Goal: Task Accomplishment & Management: Use online tool/utility

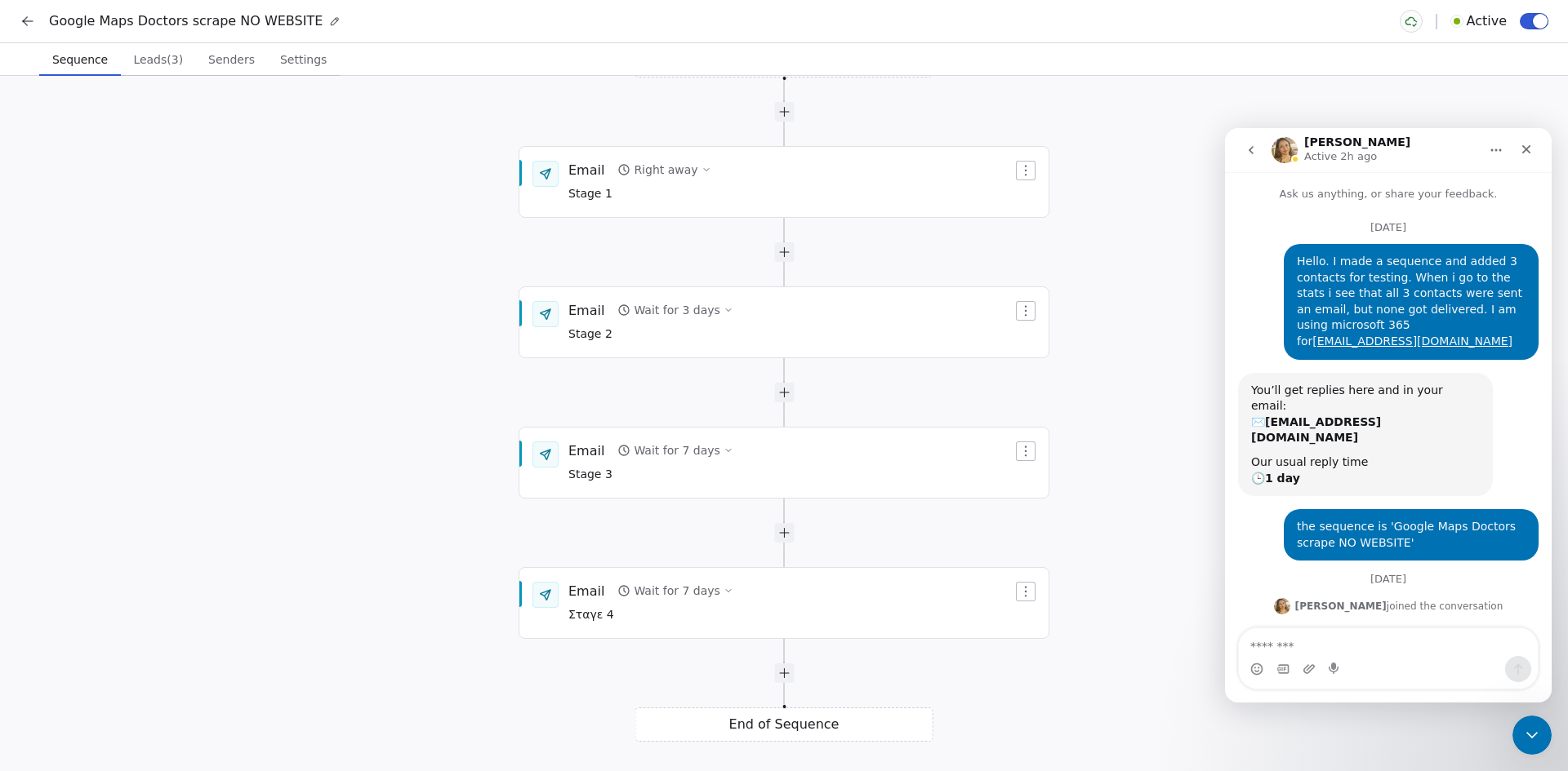
scroll to position [100, 0]
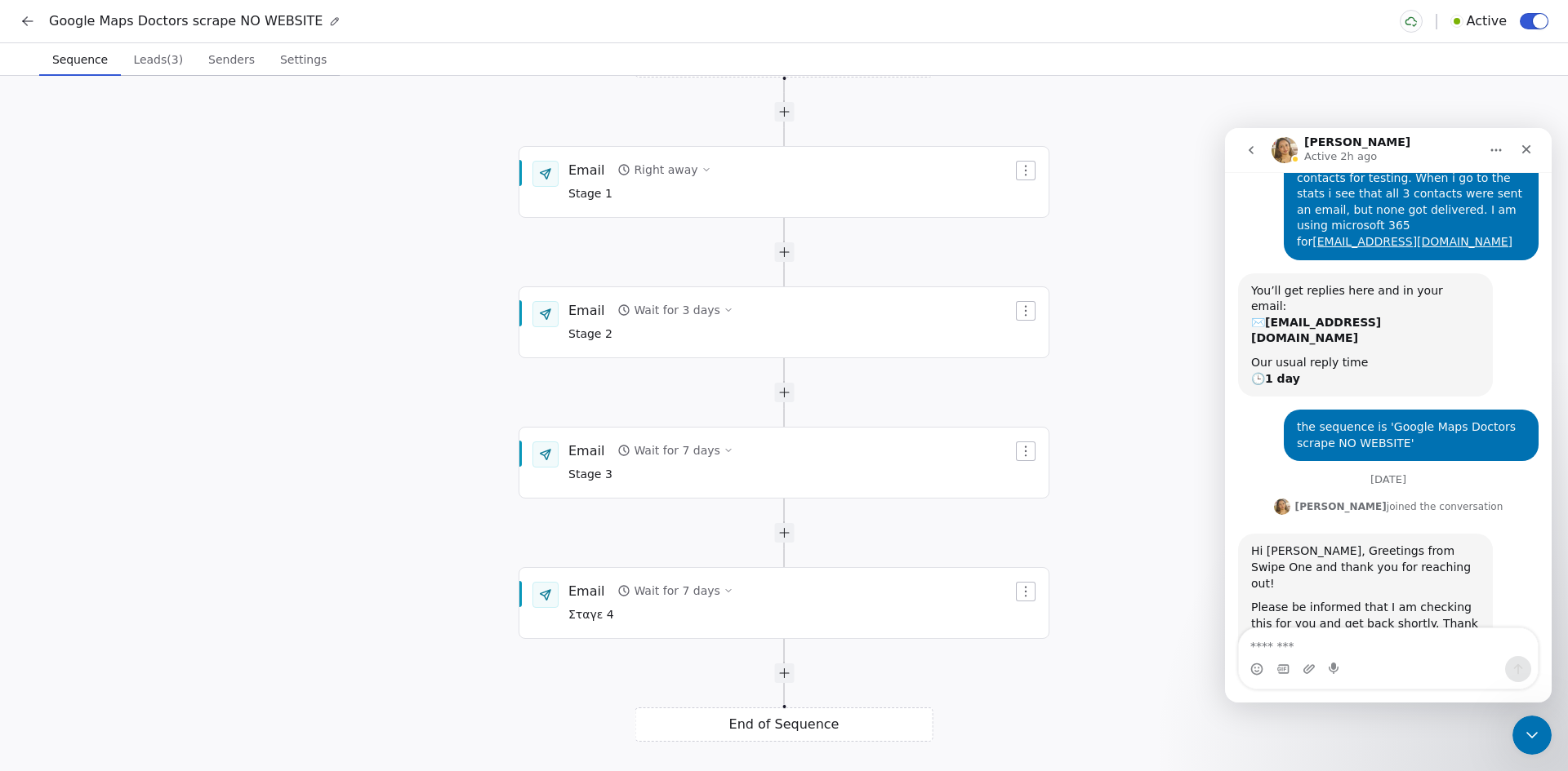
click at [18, 7] on div "Google Maps Doctors scrape NO WEBSITE Active" at bounding box center [784, 21] width 1568 height 43
click at [34, 31] on button at bounding box center [28, 21] width 23 height 23
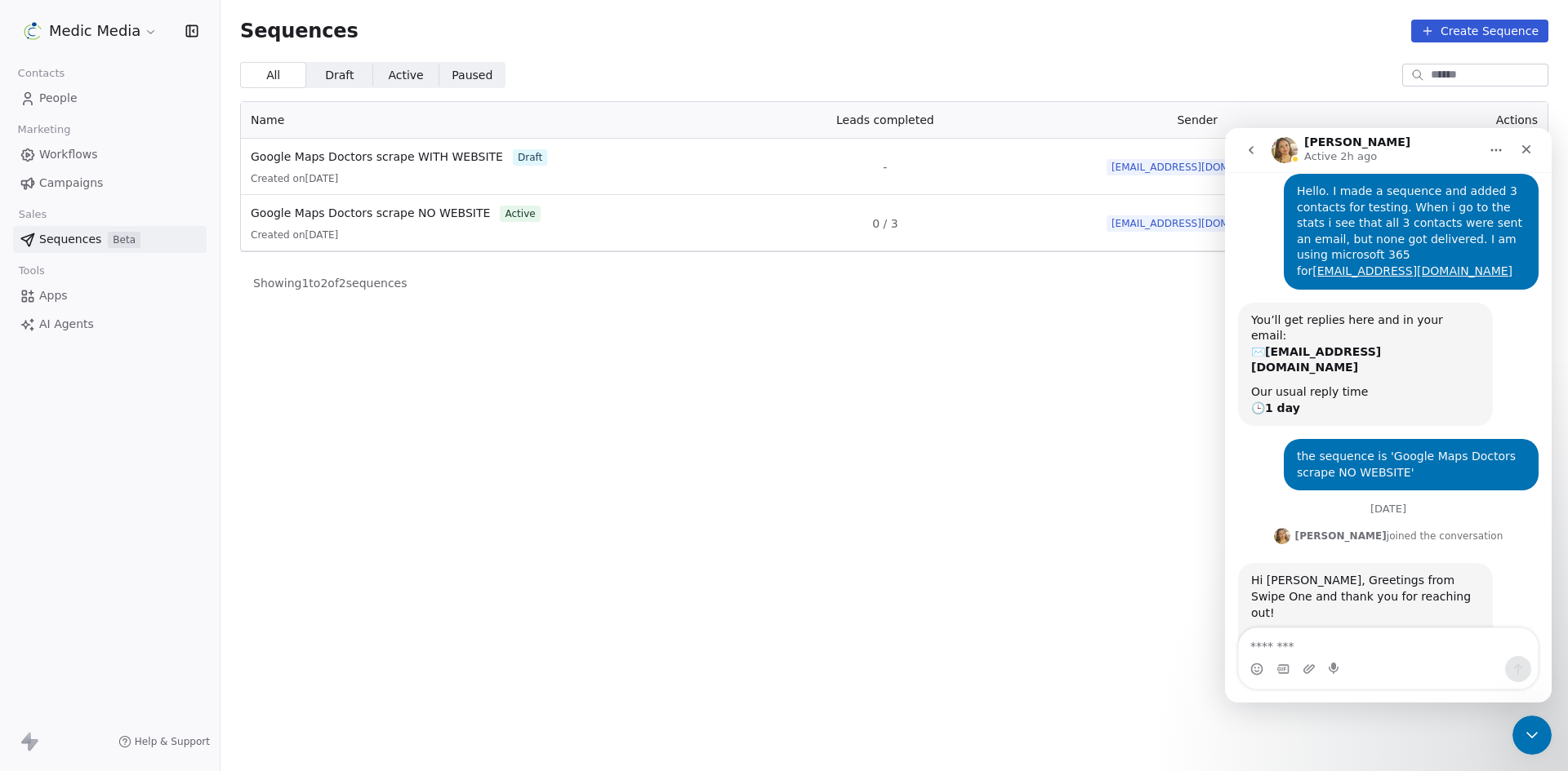
scroll to position [18, 0]
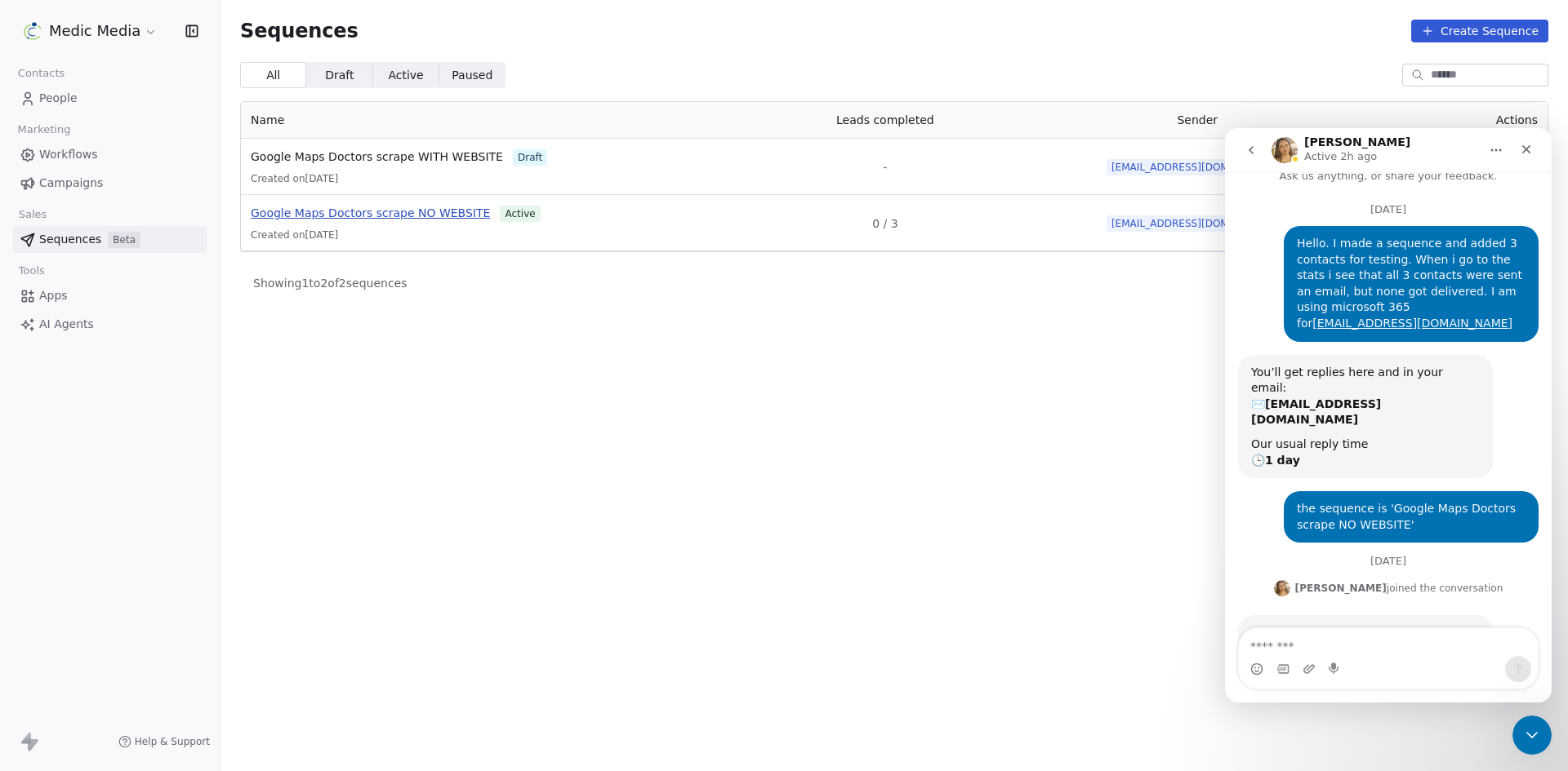
click at [342, 215] on span "Google Maps Doctors scrape NO WEBSITE" at bounding box center [370, 213] width 239 height 13
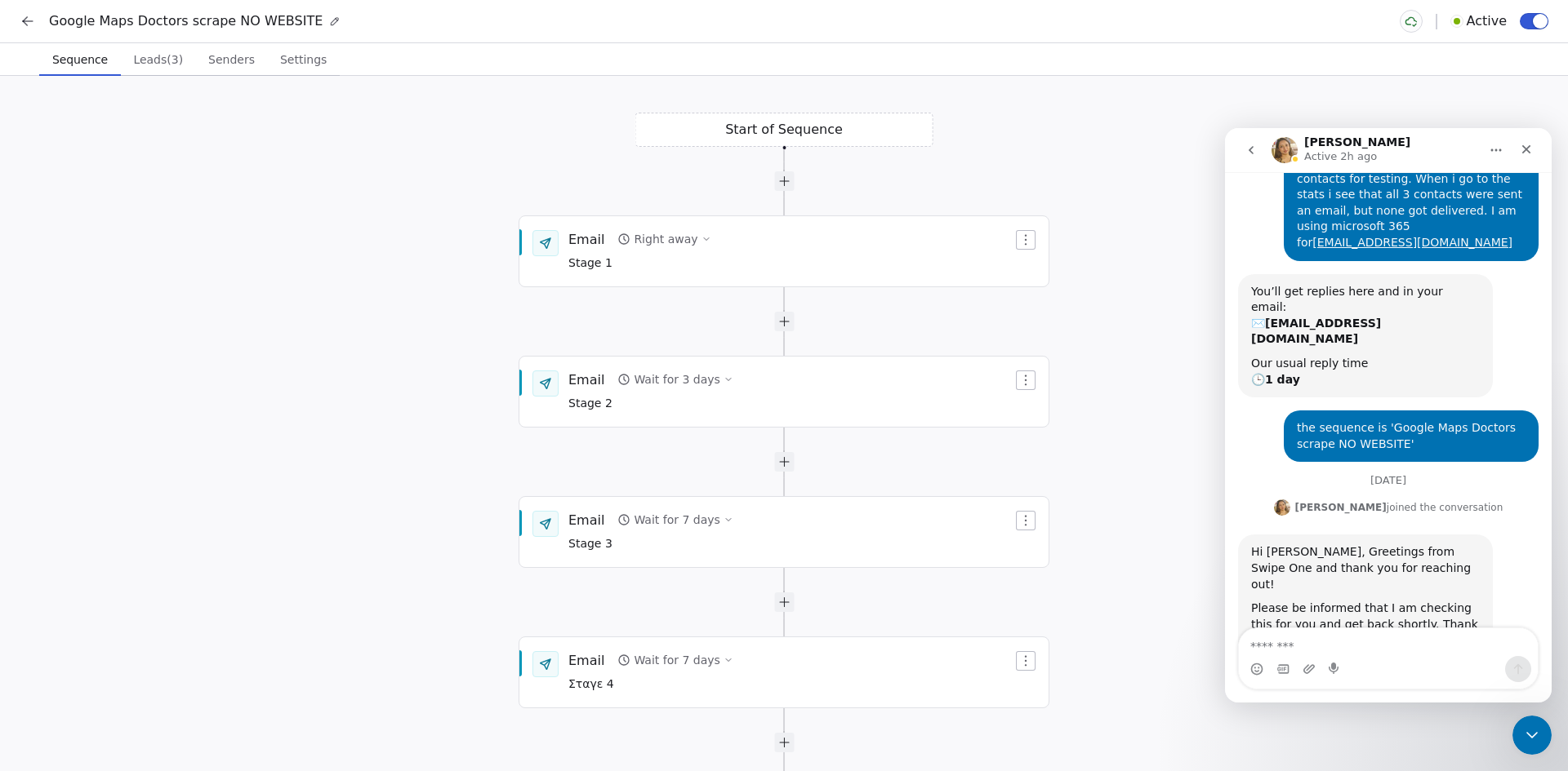
scroll to position [100, 0]
click at [796, 248] on div "Email Right away Stage 1" at bounding box center [790, 251] width 444 height 43
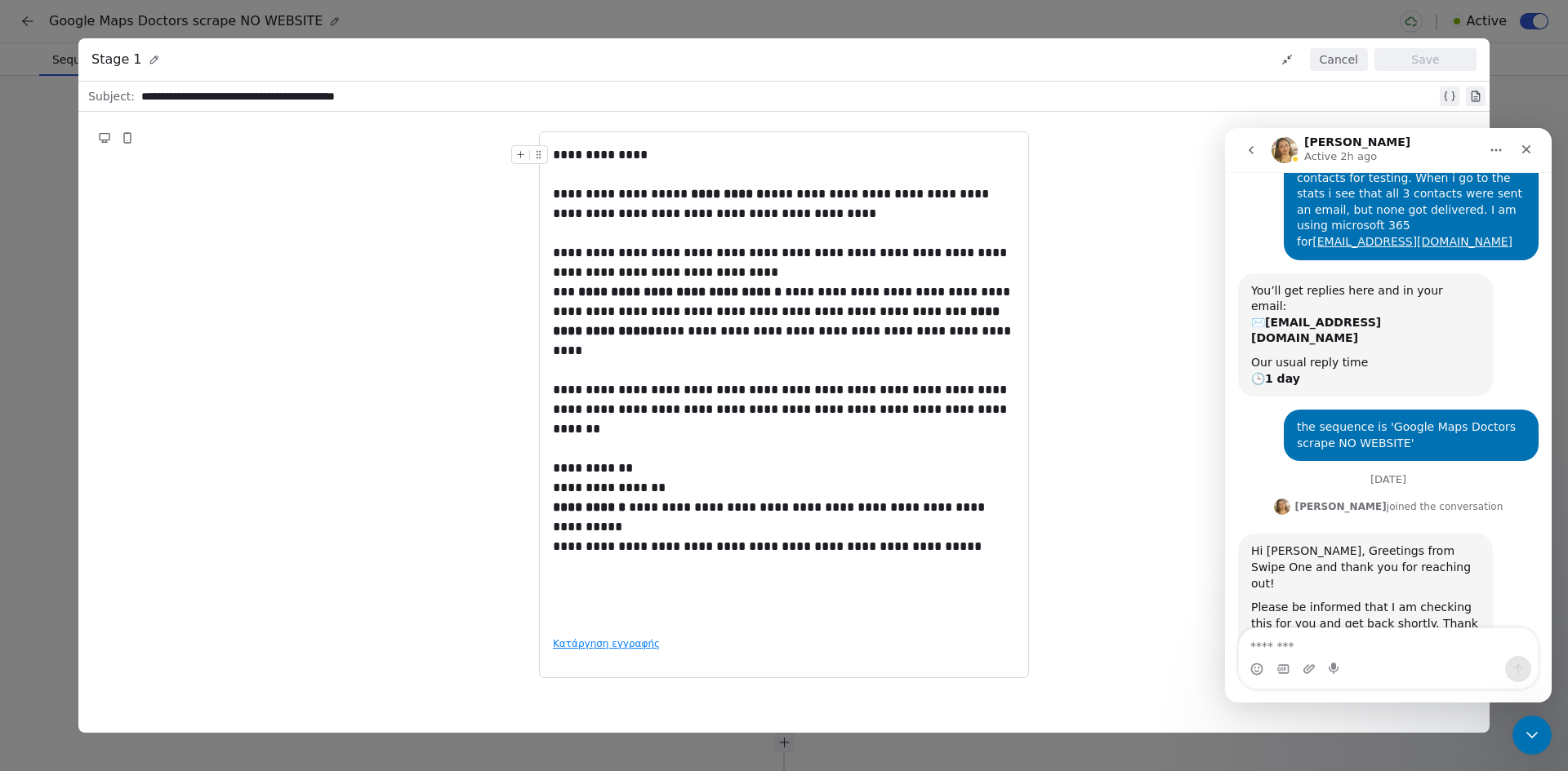
click at [1321, 54] on button "Cancel" at bounding box center [1338, 59] width 58 height 23
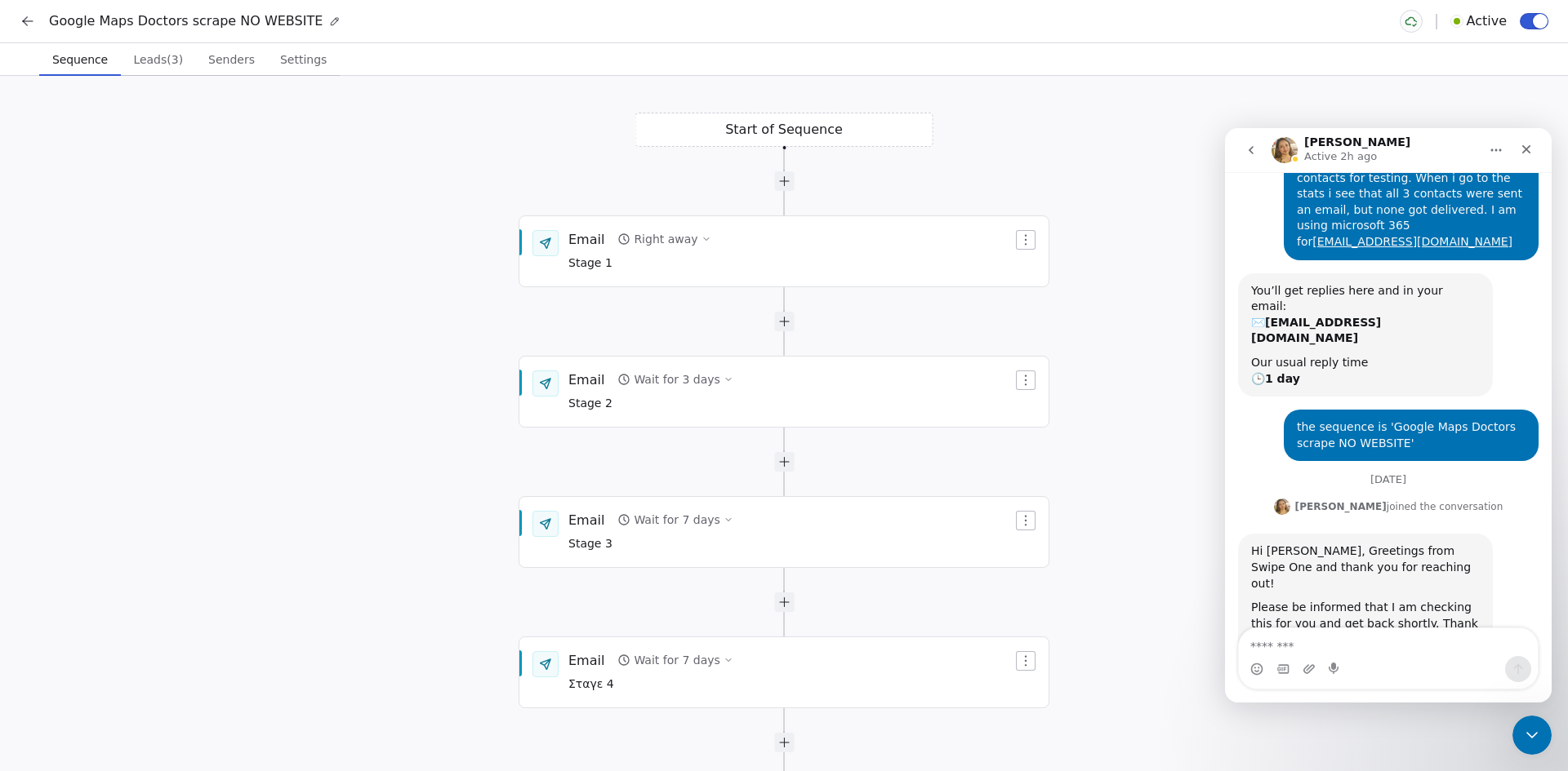
click at [128, 53] on span "Leads (3)" at bounding box center [158, 59] width 63 height 23
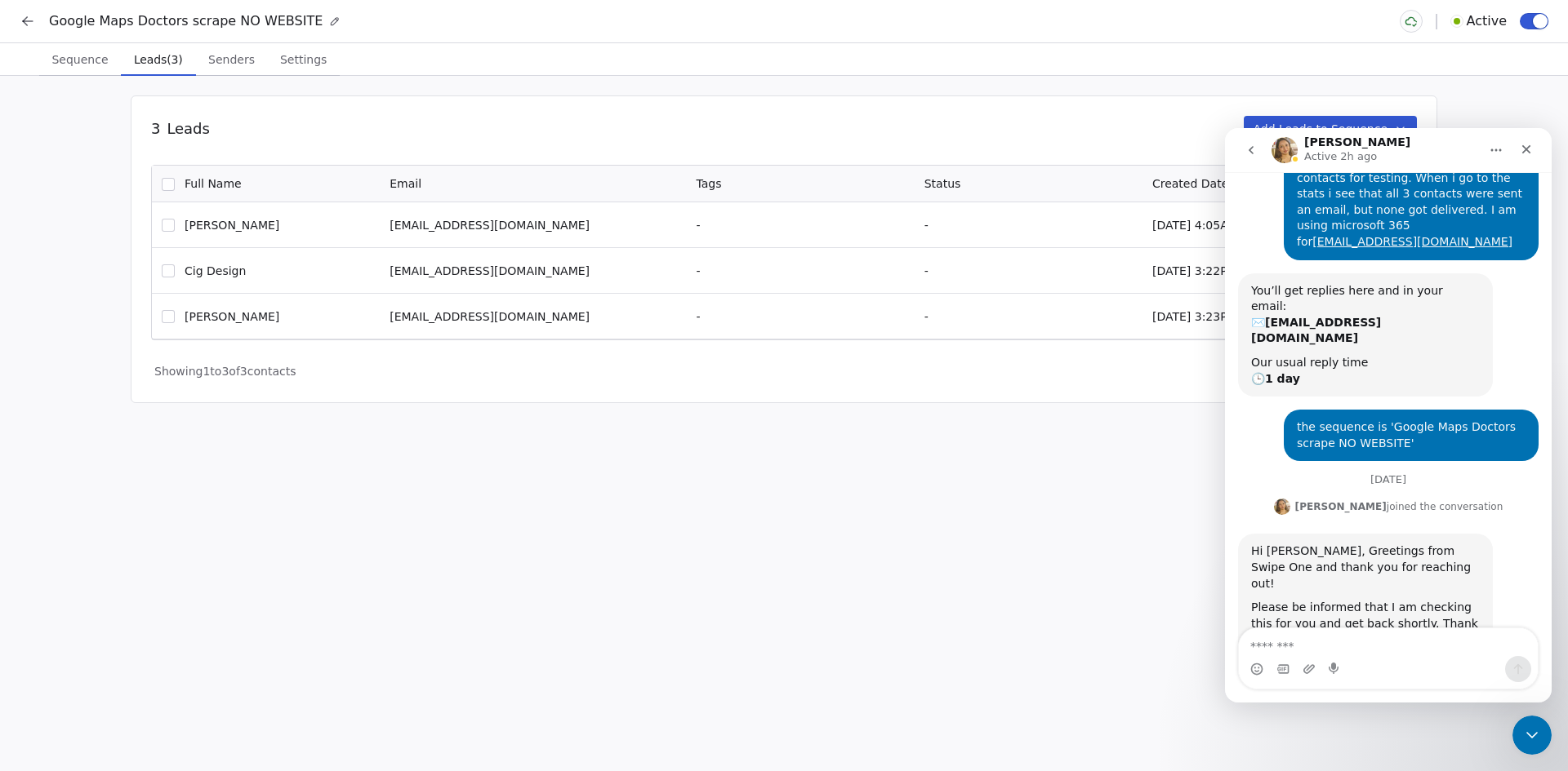
click at [207, 59] on span "Senders" at bounding box center [231, 59] width 60 height 23
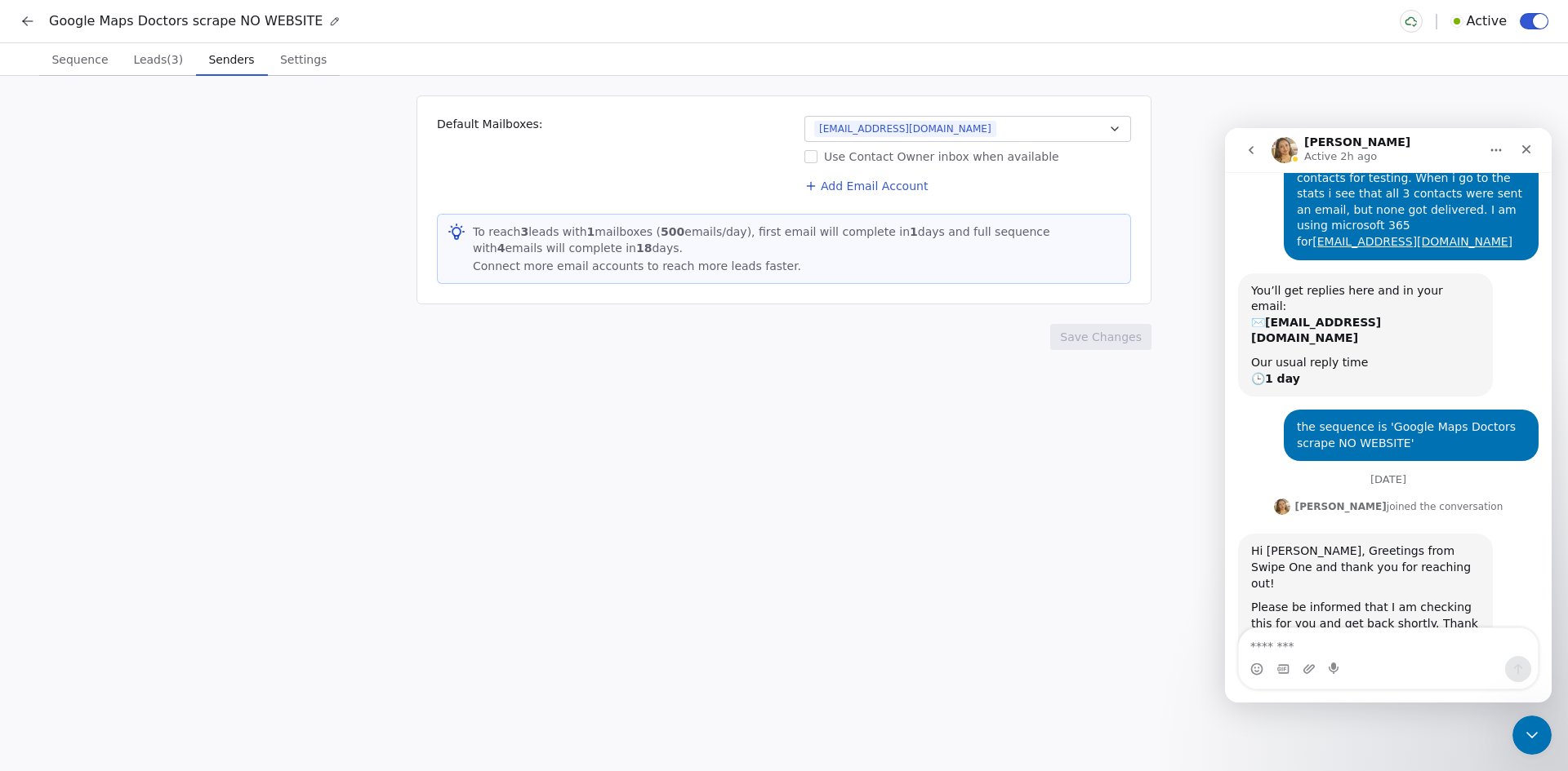
click at [287, 59] on span "Settings" at bounding box center [304, 59] width 60 height 23
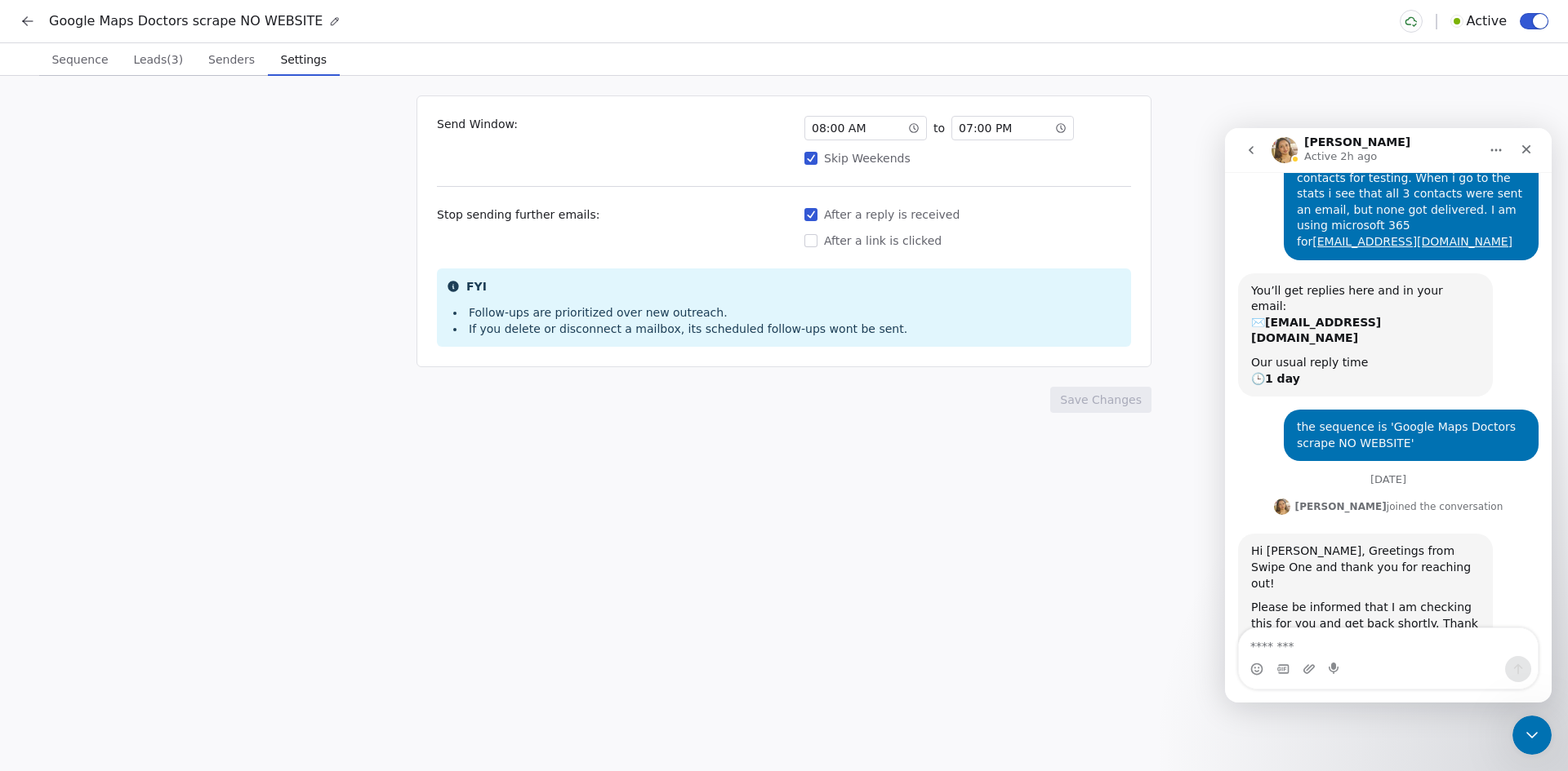
click at [57, 53] on span "Sequence" at bounding box center [80, 59] width 70 height 23
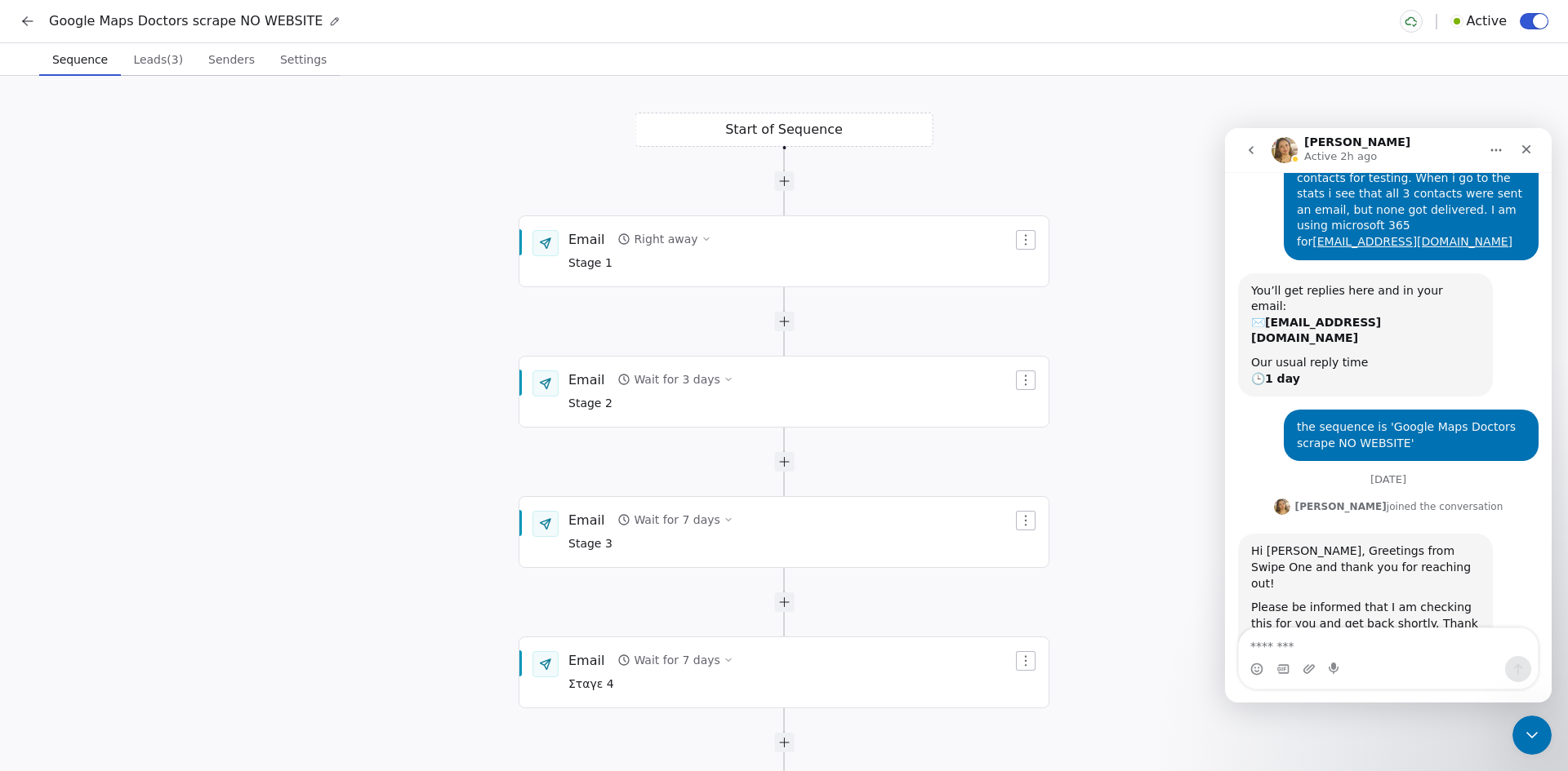
click at [50, 16] on span "Google Maps Doctors scrape NO WEBSITE" at bounding box center [185, 21] width 274 height 20
click at [23, 25] on icon at bounding box center [28, 21] width 17 height 17
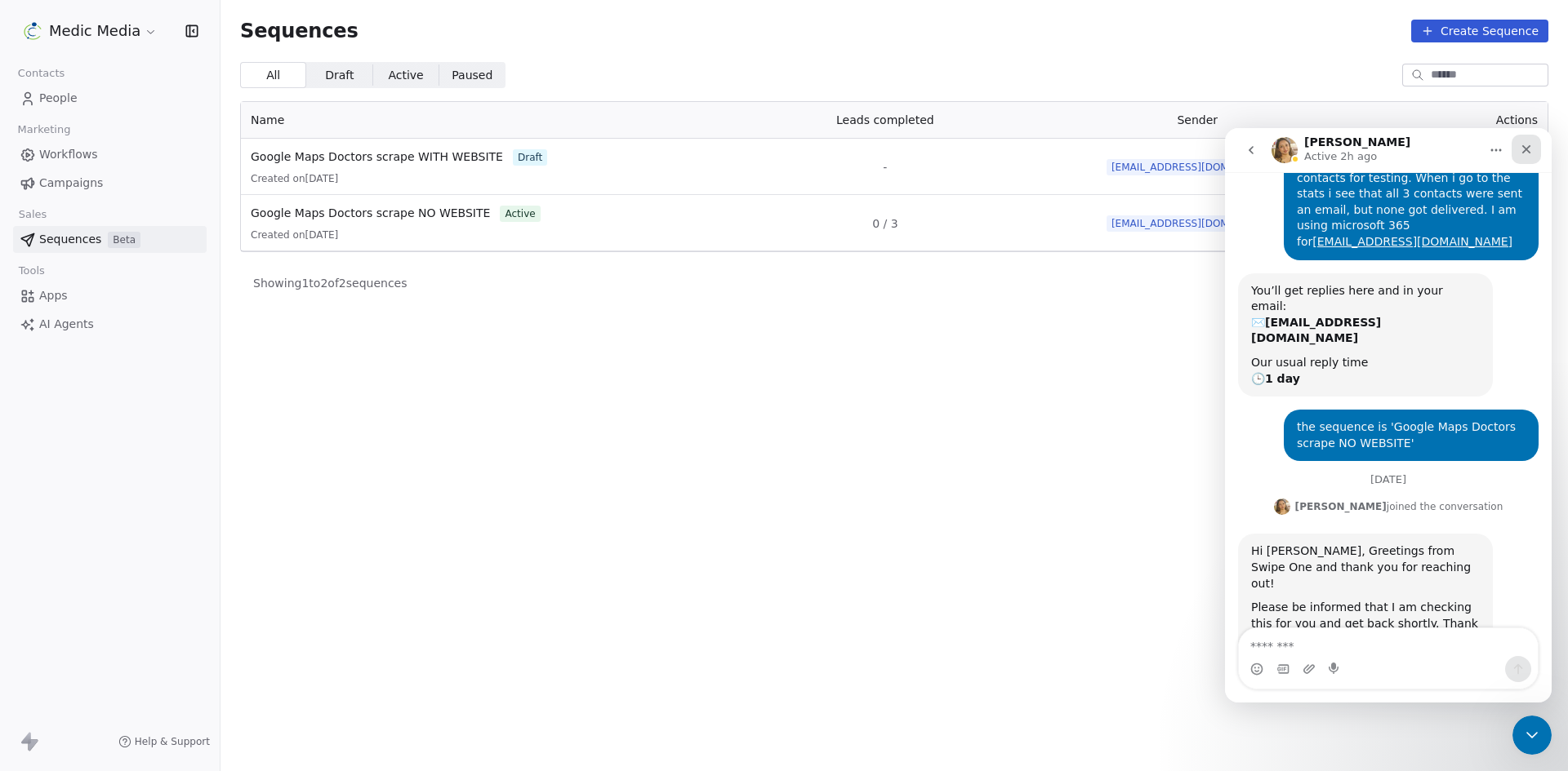
click at [1522, 153] on icon "Close" at bounding box center [1526, 150] width 9 height 9
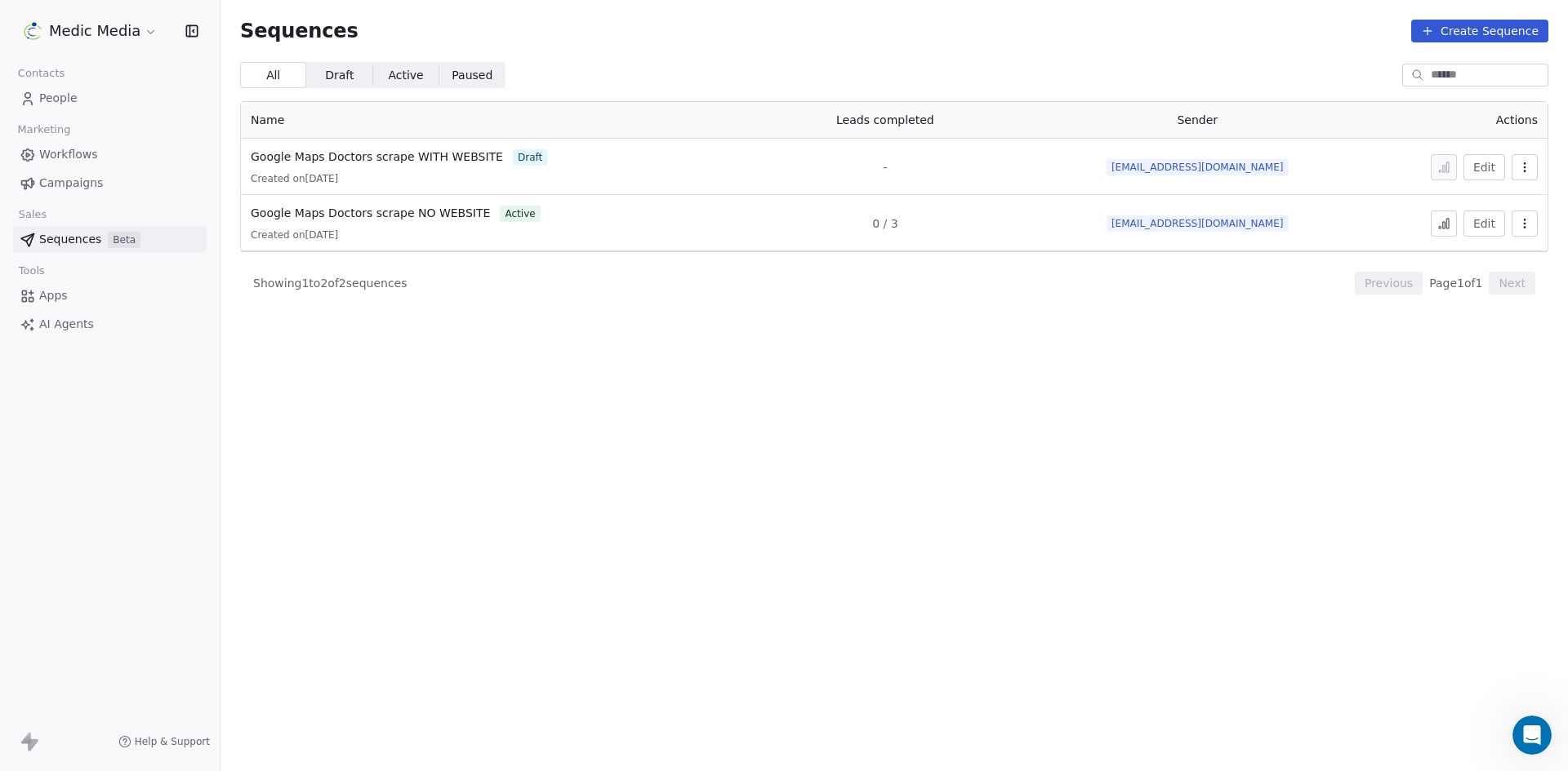
scroll to position [100, 0]
click at [1442, 223] on icon at bounding box center [1443, 223] width 13 height 13
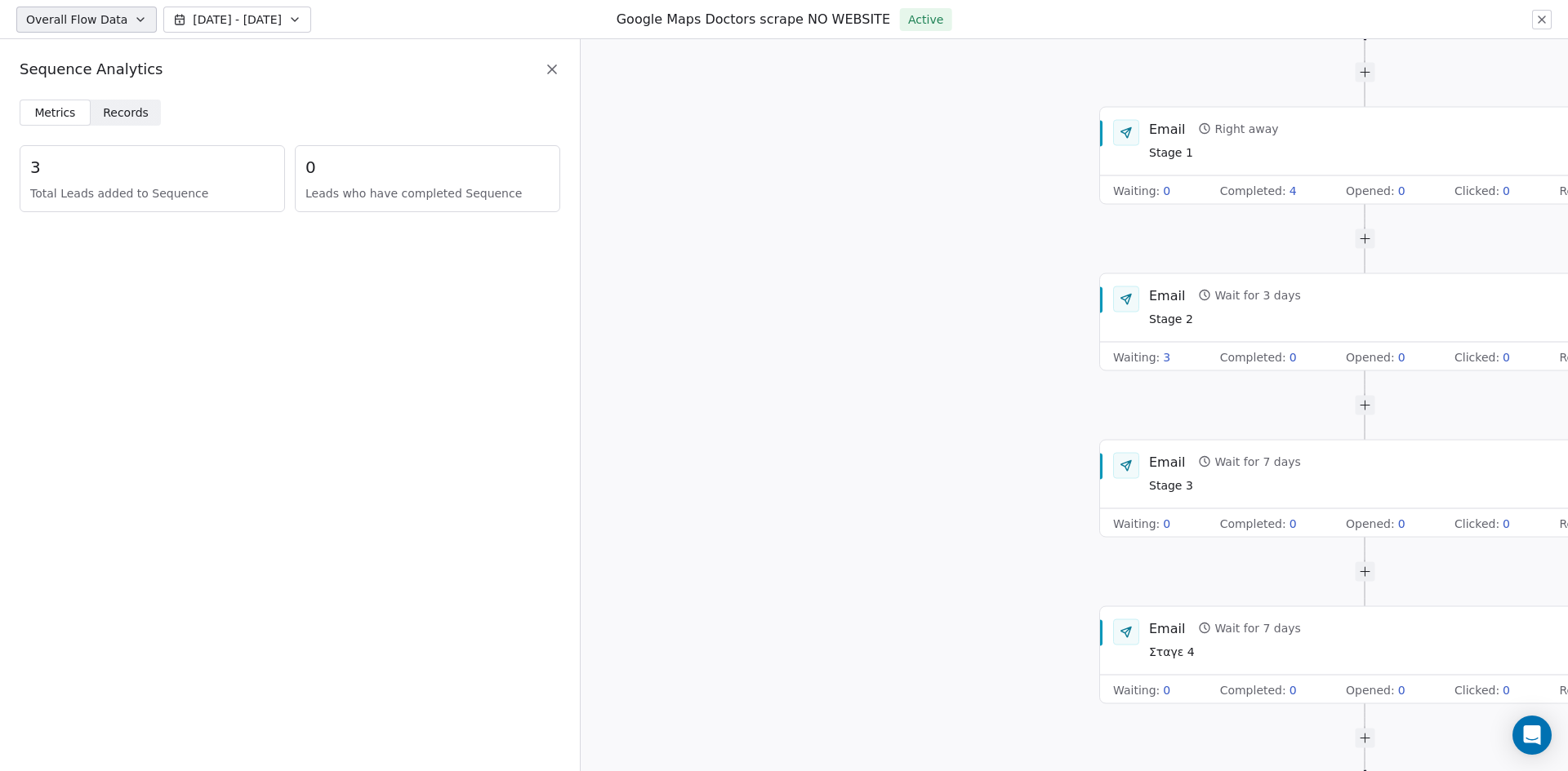
click at [142, 117] on span "Records Records" at bounding box center [126, 113] width 71 height 26
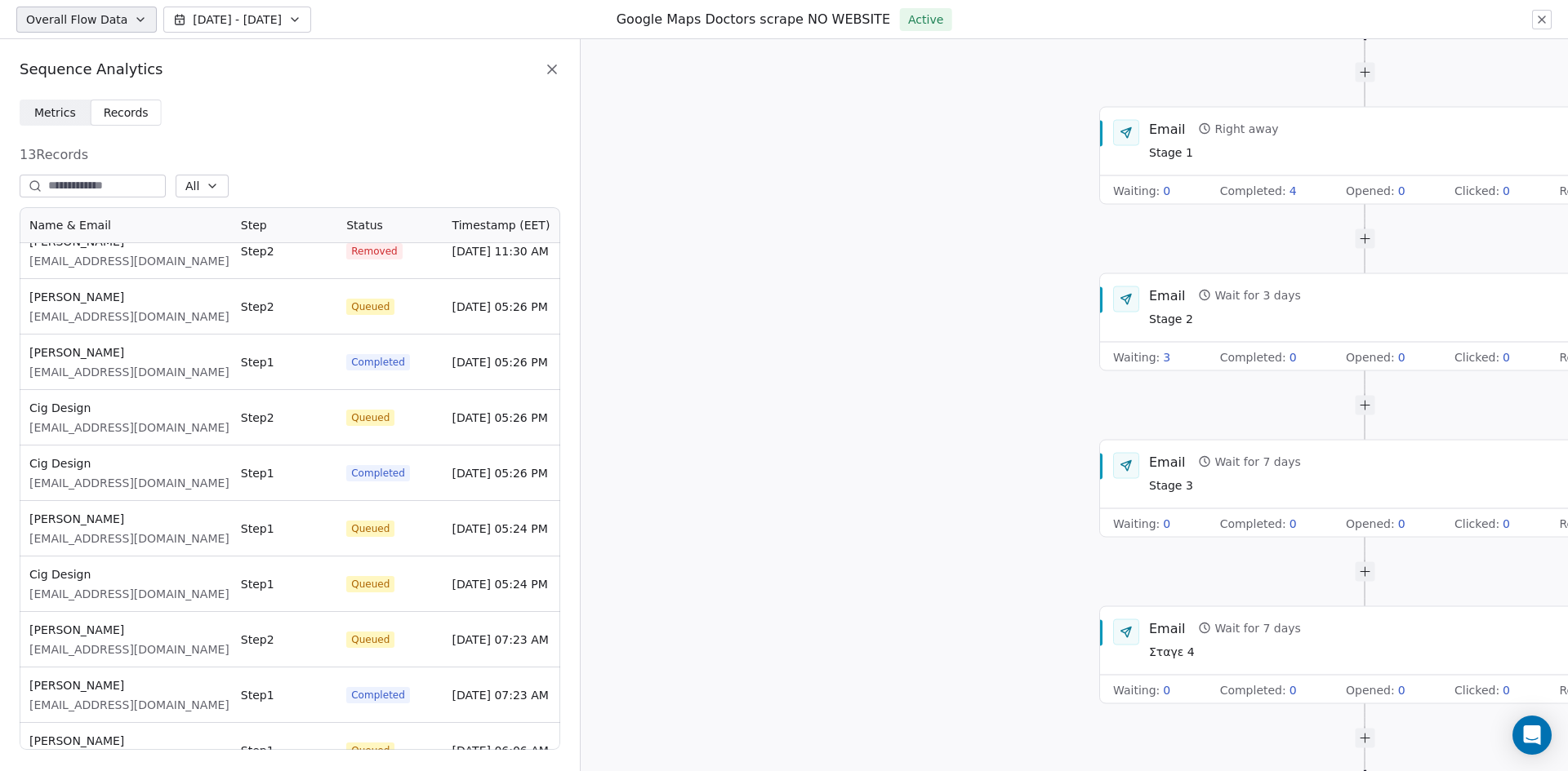
scroll to position [215, 0]
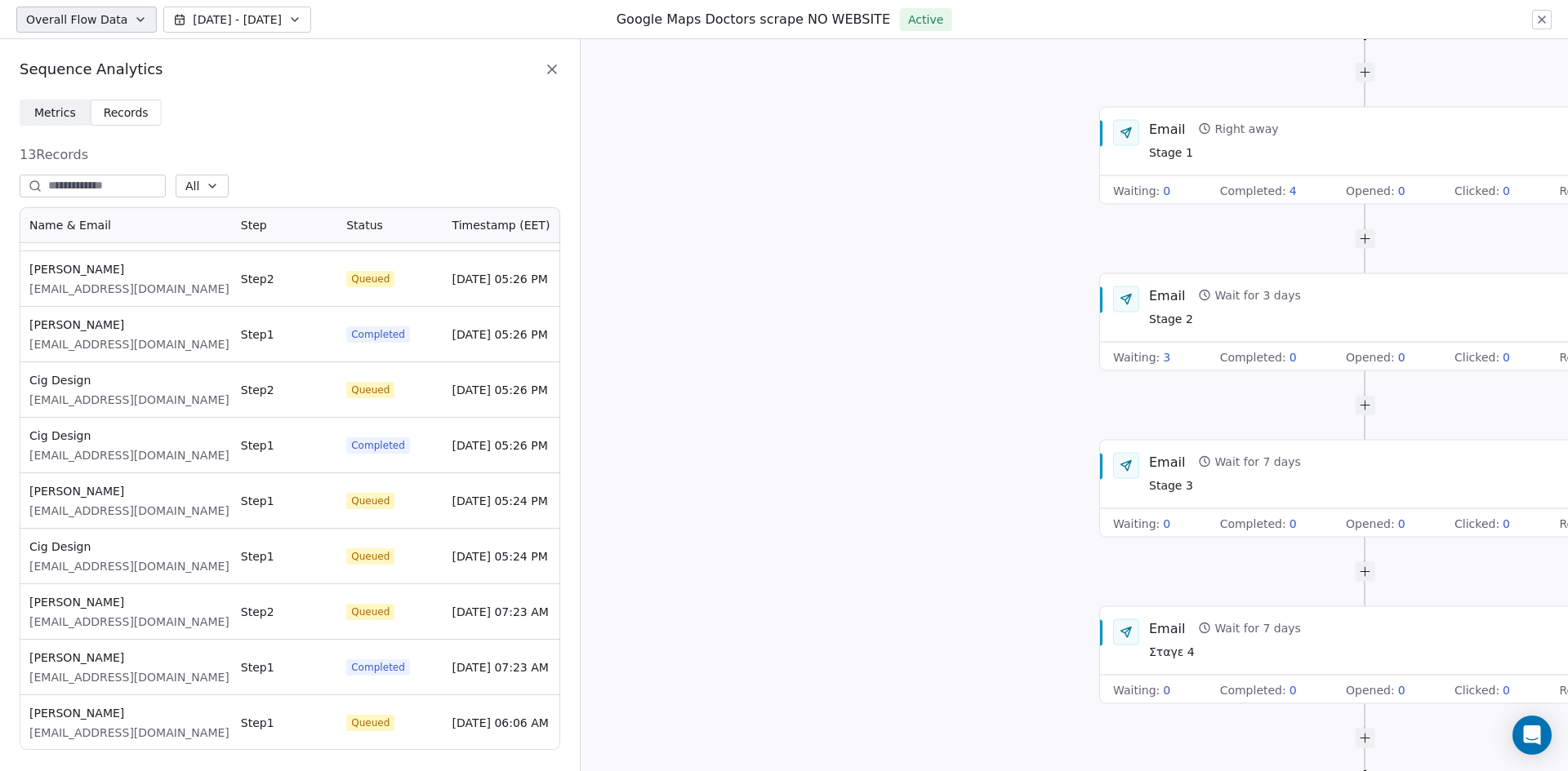
click at [802, 387] on div "Start of Sequence Email Right away Stage 1 Waiting : 0 Completed : 4 Opened : 0…" at bounding box center [1074, 405] width 987 height 732
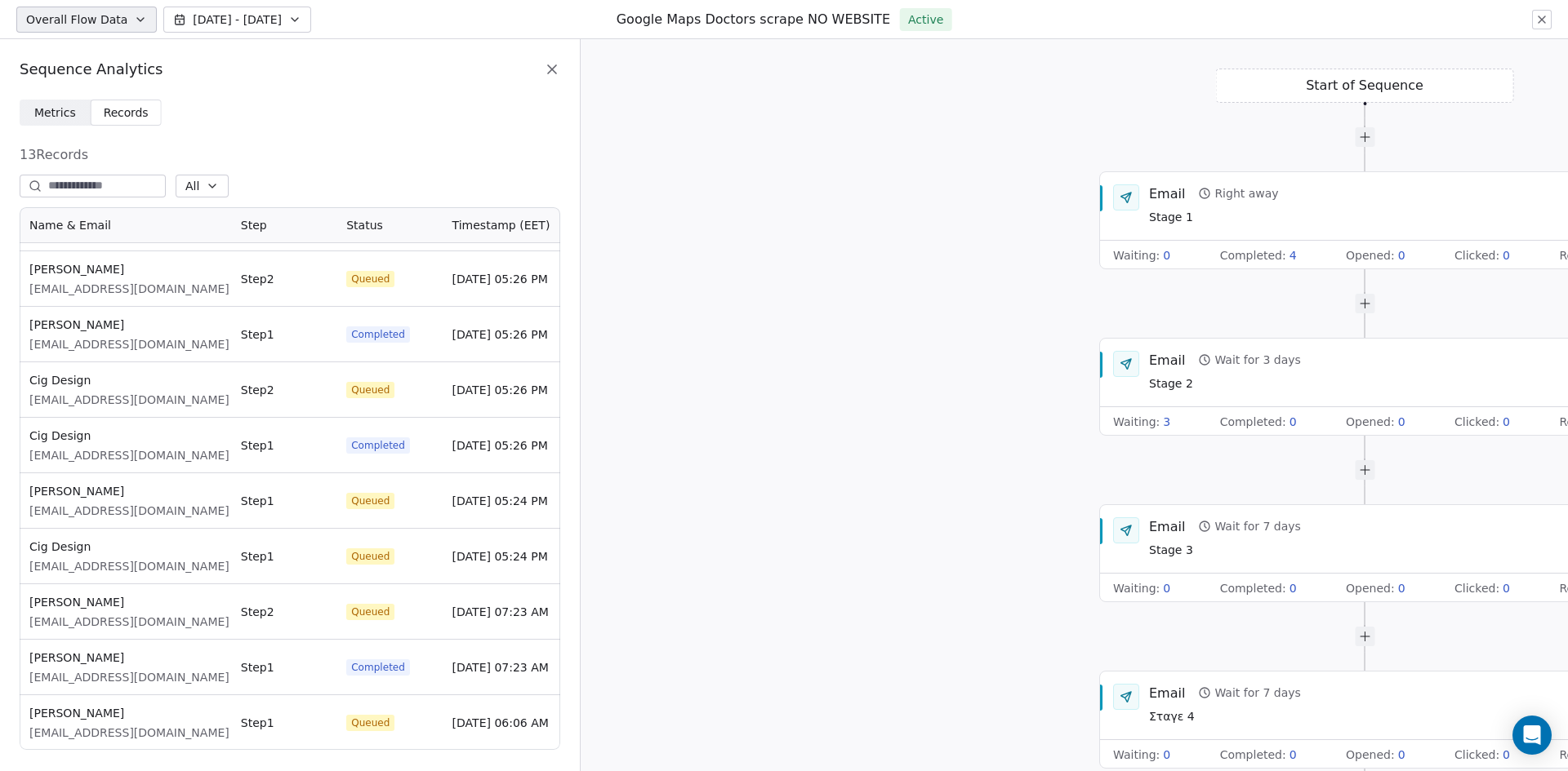
click at [1548, 17] on button at bounding box center [1541, 19] width 20 height 20
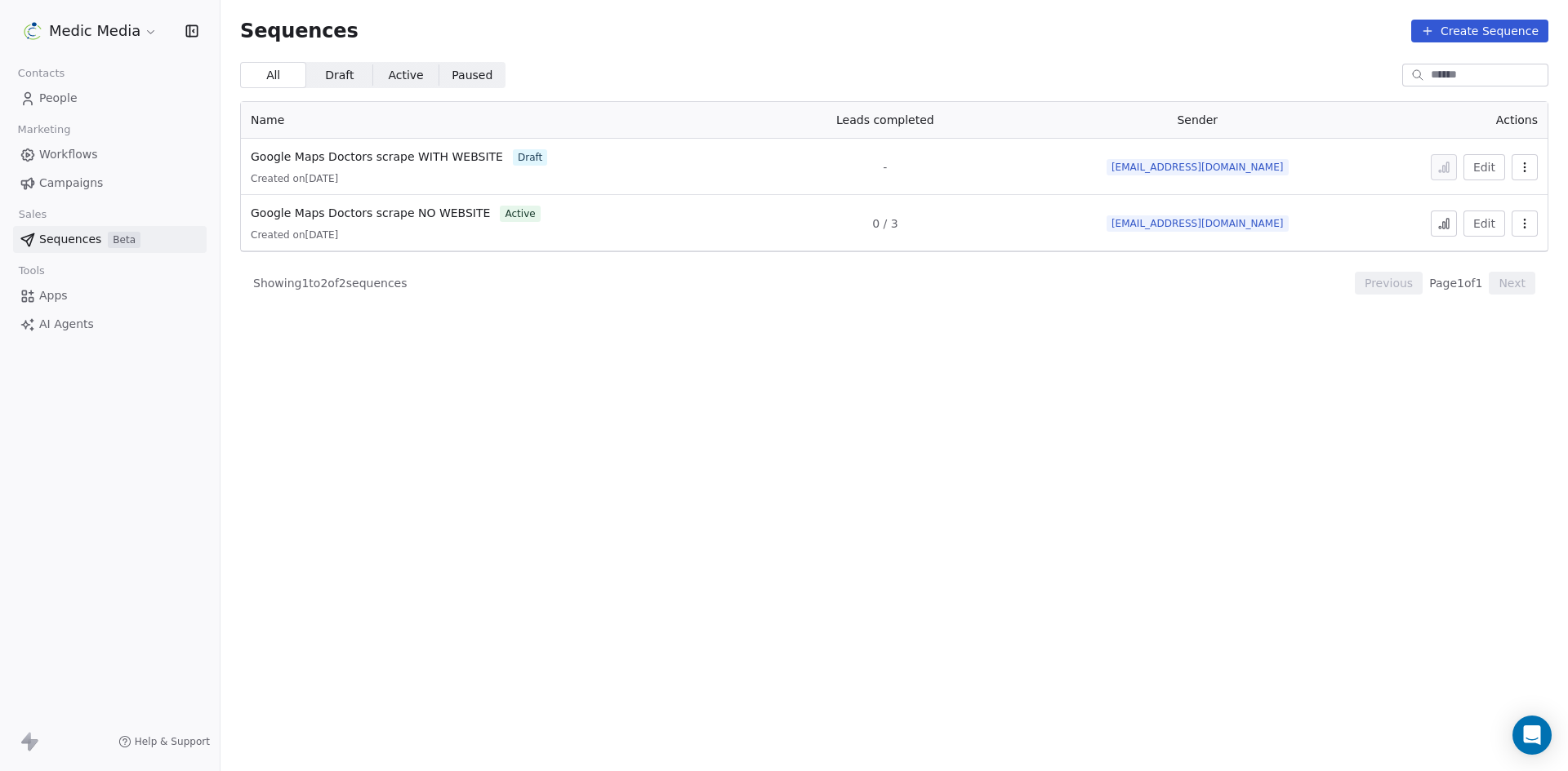
click at [52, 100] on span "People" at bounding box center [58, 98] width 38 height 17
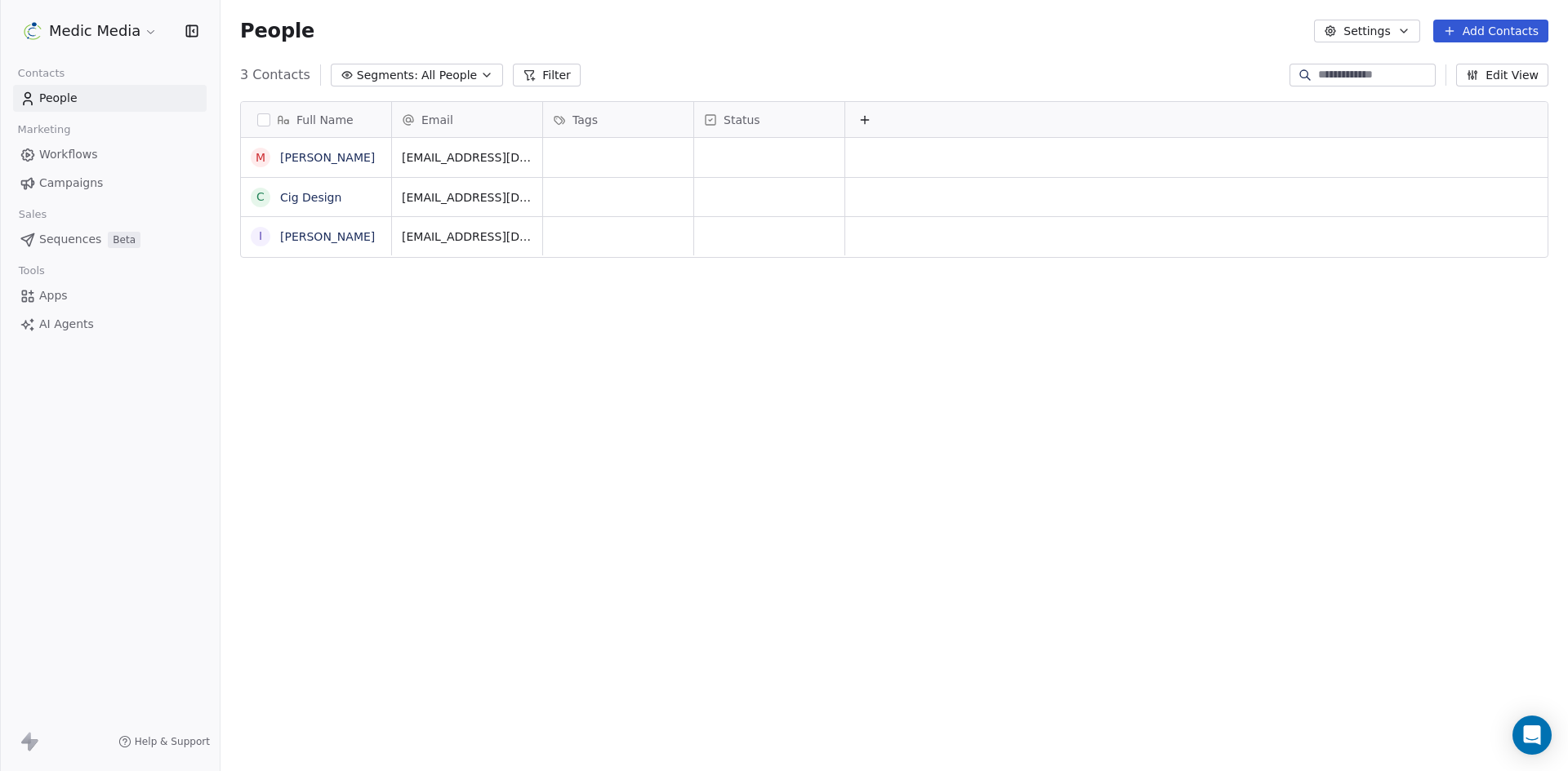
scroll to position [666, 1335]
click at [304, 196] on link "Cig Design" at bounding box center [310, 197] width 61 height 13
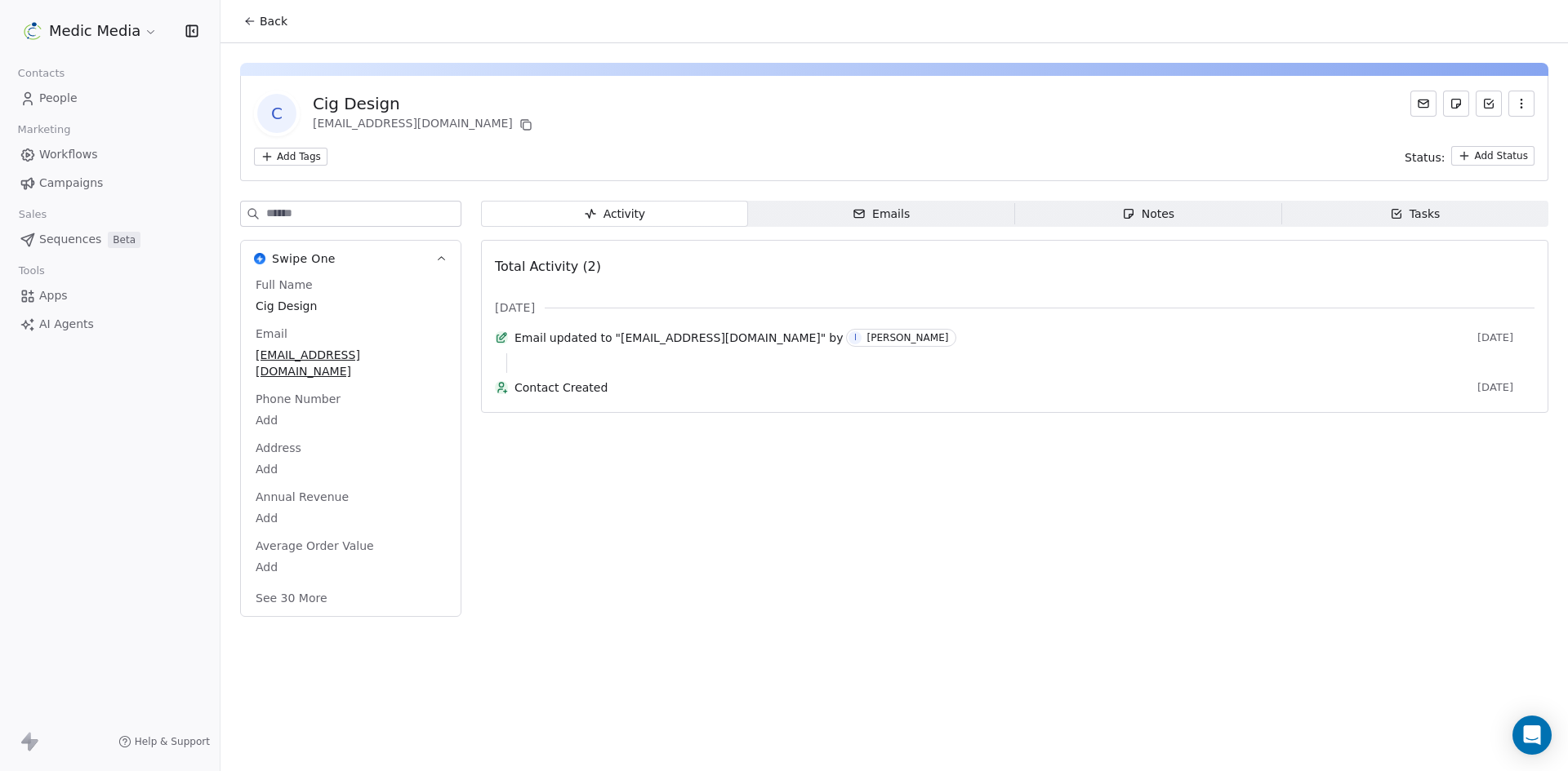
click at [874, 213] on div "Emails" at bounding box center [881, 215] width 57 height 17
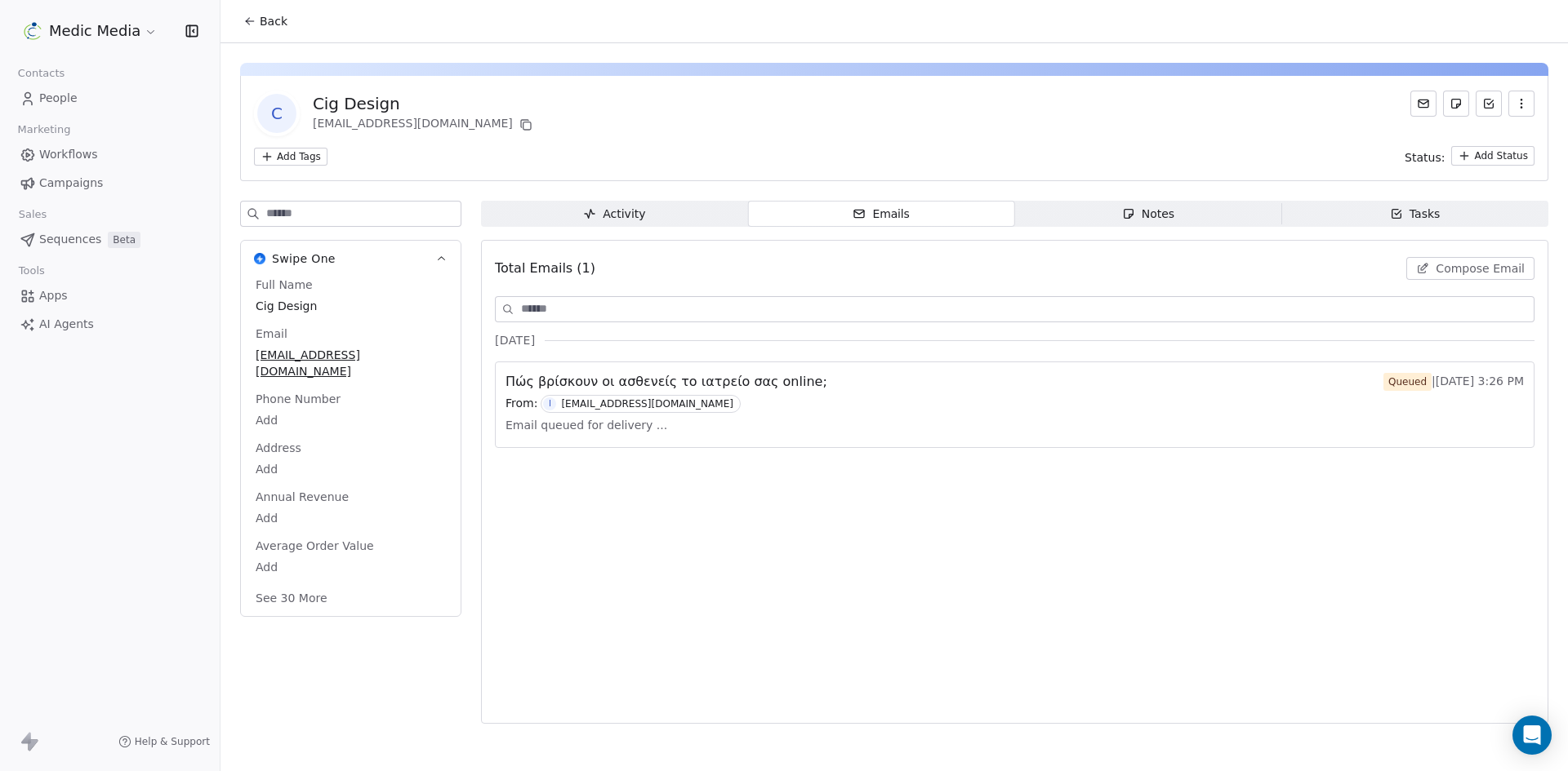
drag, startPoint x: 1424, startPoint y: 268, endPoint x: 1532, endPoint y: 381, distance: 156.3
drag, startPoint x: 1532, startPoint y: 381, endPoint x: 1106, endPoint y: 576, distance: 468.5
click at [1103, 576] on div "Total Emails (1) Compose Email [DATE] Πώς βρίσκουν οι ασθενείς το ιατρείο σας o…" at bounding box center [1014, 482] width 1039 height 462
click at [1525, 733] on icon "Open Intercom Messenger" at bounding box center [1531, 735] width 19 height 21
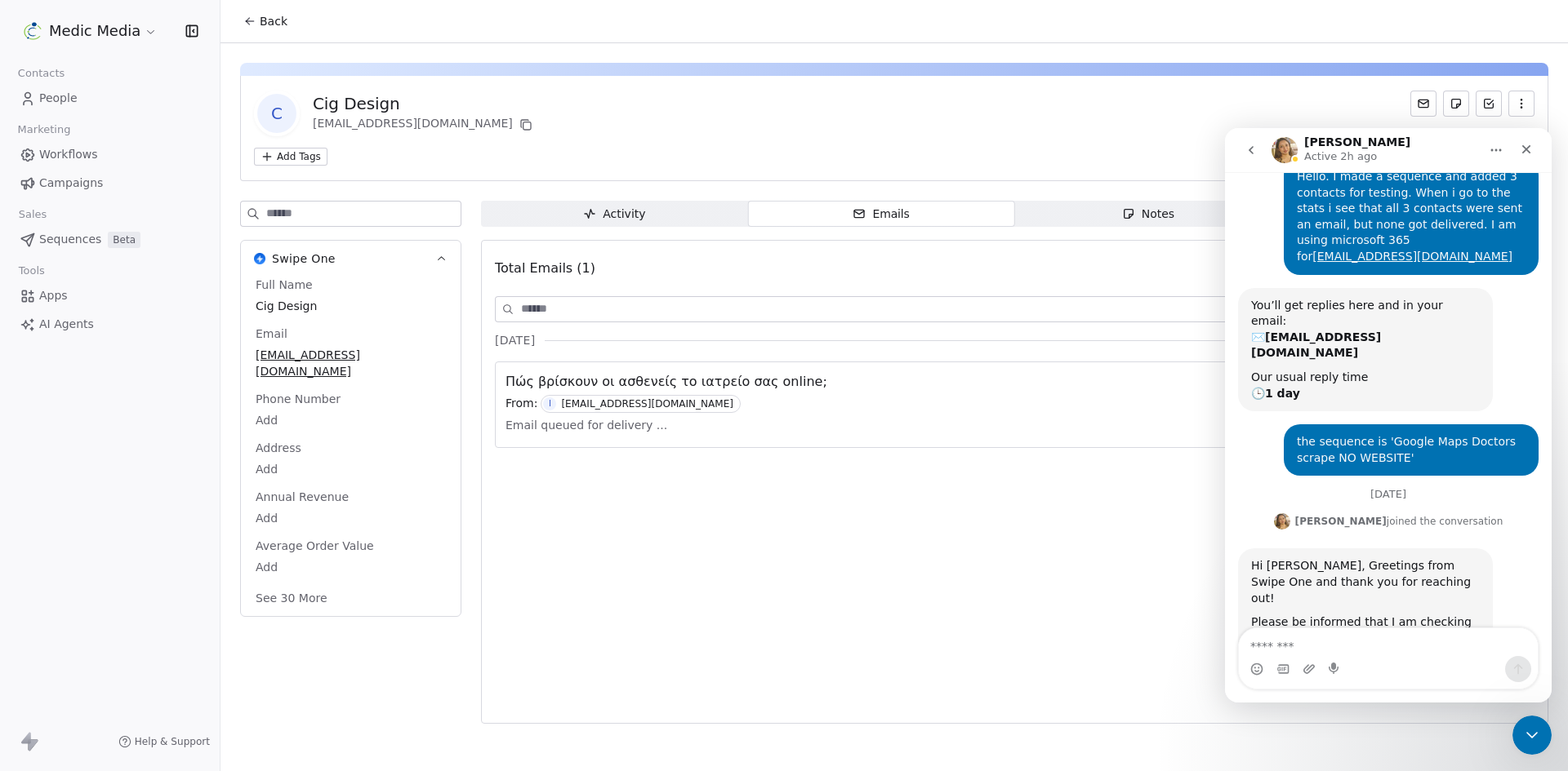
scroll to position [100, 0]
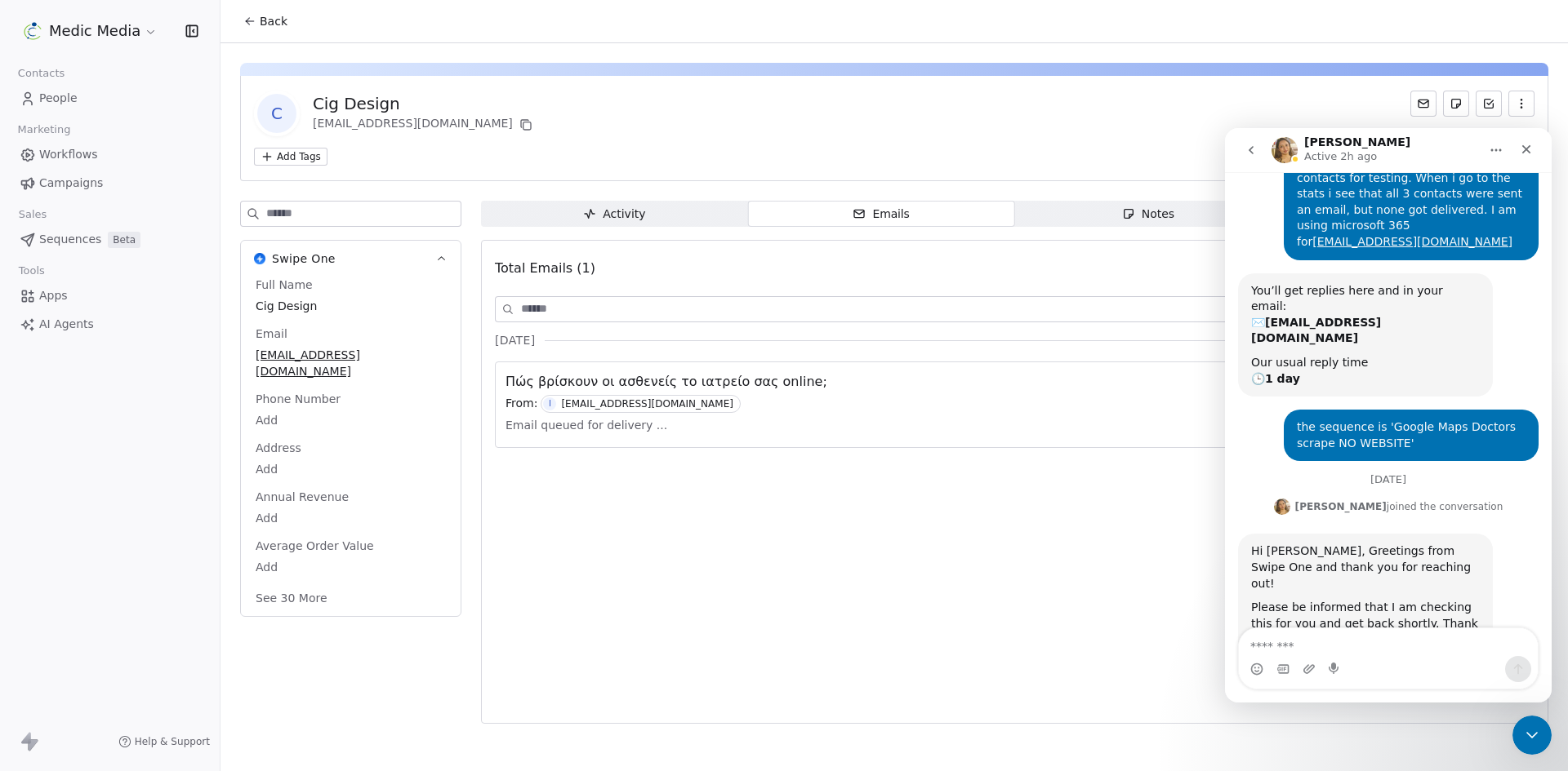
click at [917, 459] on div "Total Emails (1) Compose Email [DATE] Πώς βρίσκουν οι ασθενείς το ιατρείο σας o…" at bounding box center [1014, 482] width 1039 height 462
click at [836, 681] on div "Total Emails (1) Compose Email [DATE] Πώς βρίσκουν οι ασθενείς το ιατρείο σας o…" at bounding box center [1014, 482] width 1039 height 462
click at [54, 234] on span "Sequences" at bounding box center [70, 240] width 62 height 17
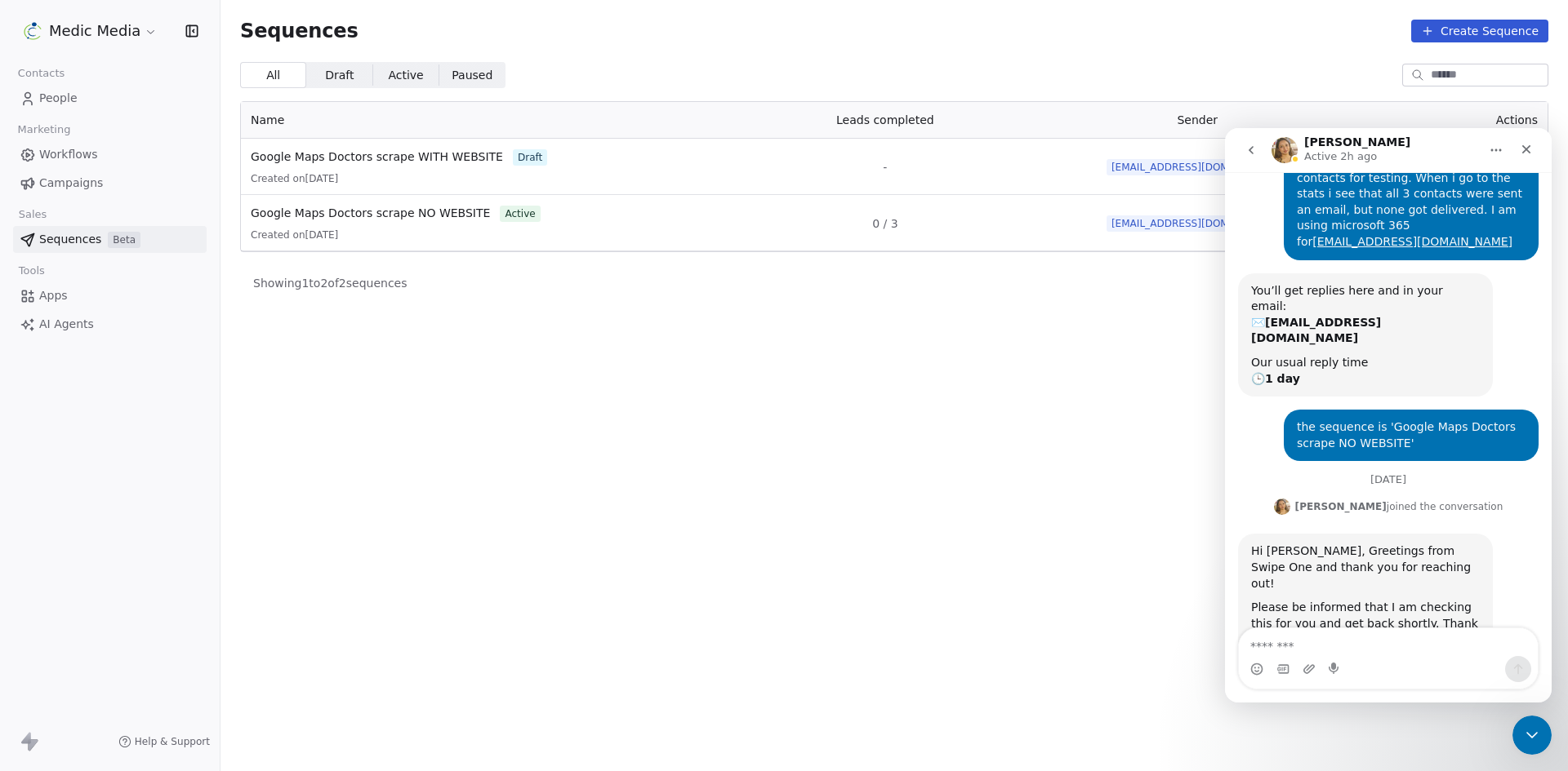
click at [54, 233] on span "Sequences" at bounding box center [70, 240] width 62 height 17
click at [389, 214] on span "Google Maps Doctors scrape NO WEBSITE" at bounding box center [370, 213] width 239 height 13
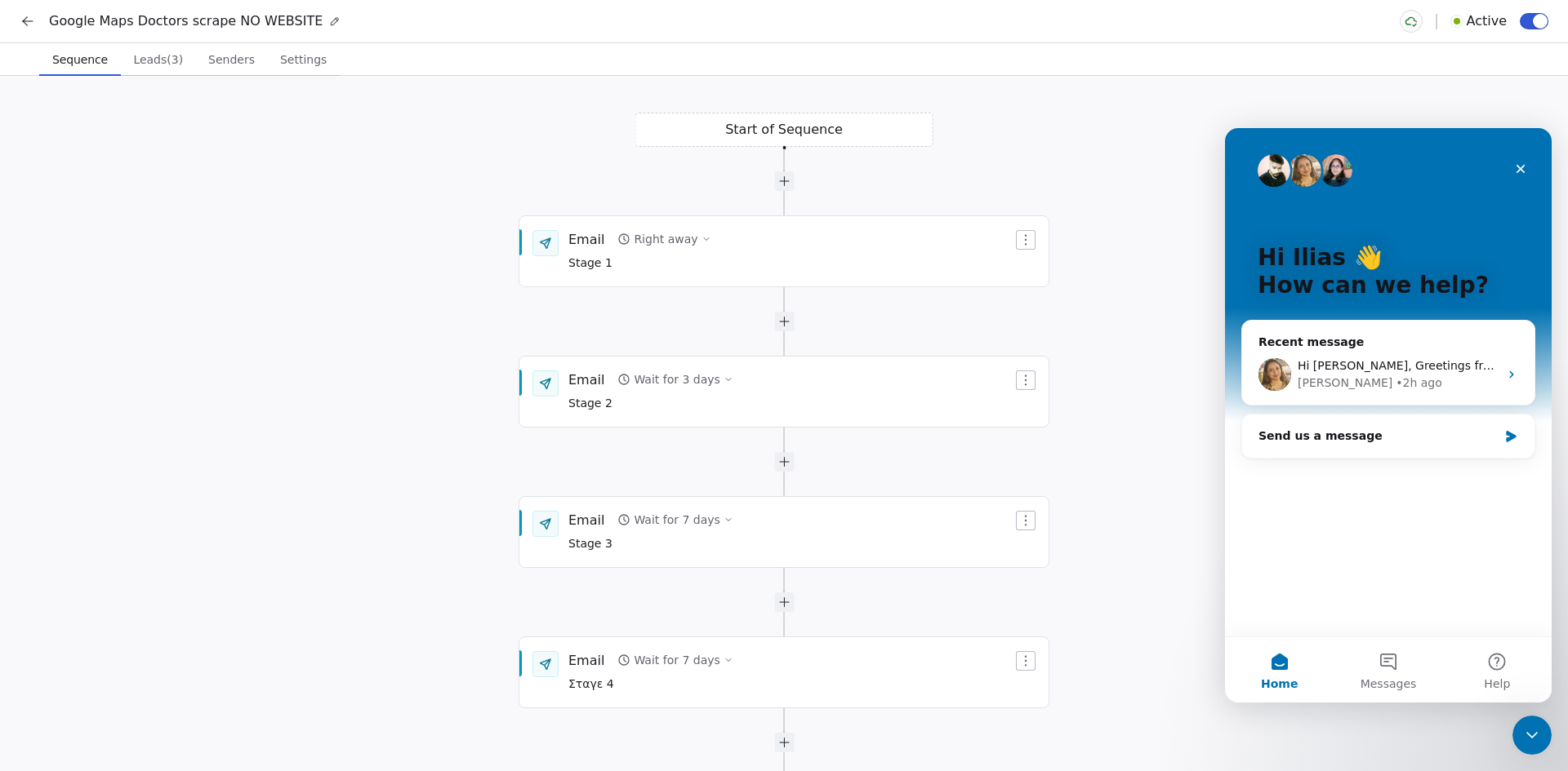
click at [21, 19] on icon at bounding box center [28, 21] width 17 height 17
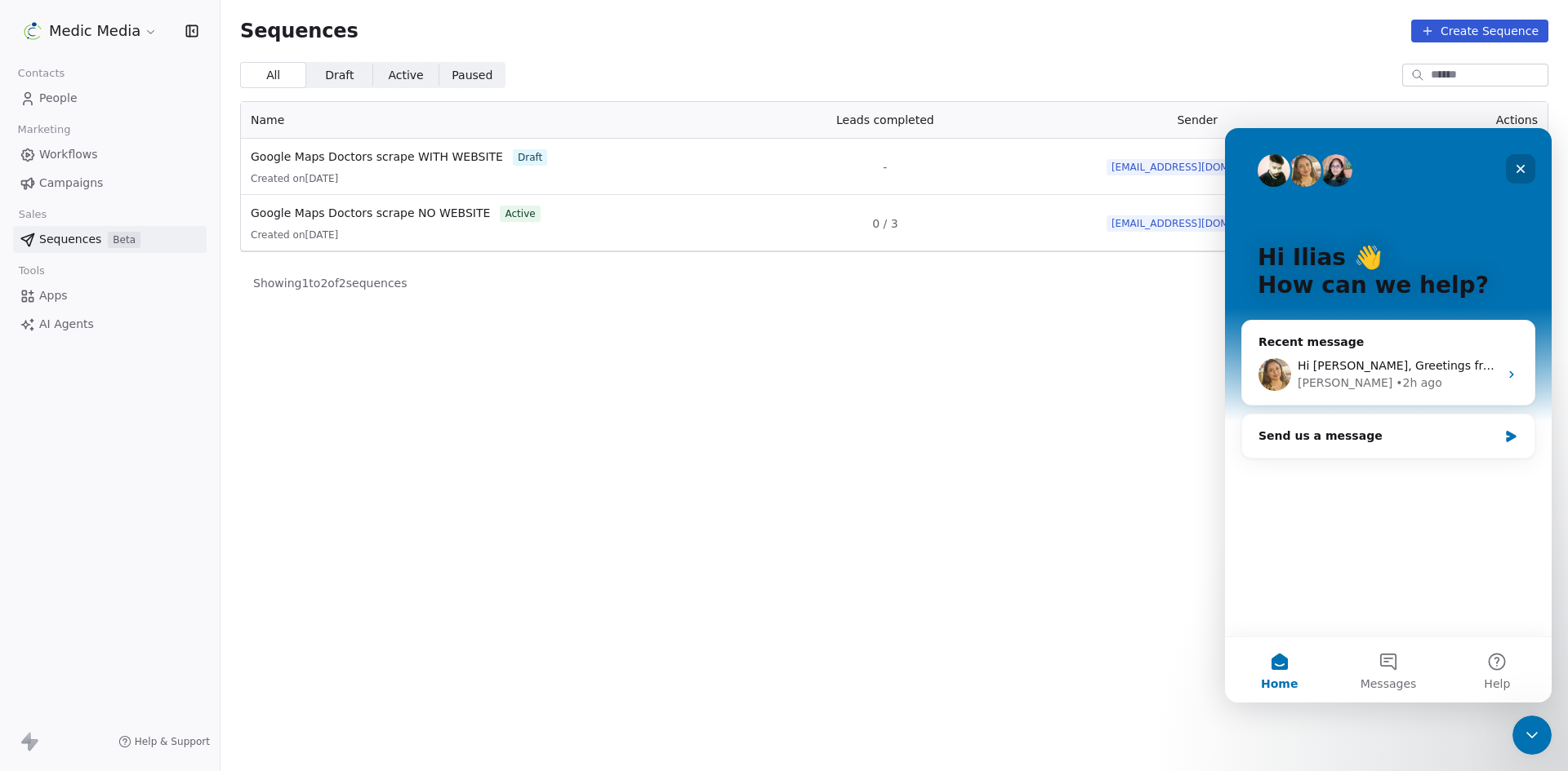
click at [1520, 172] on icon "Close" at bounding box center [1520, 169] width 13 height 13
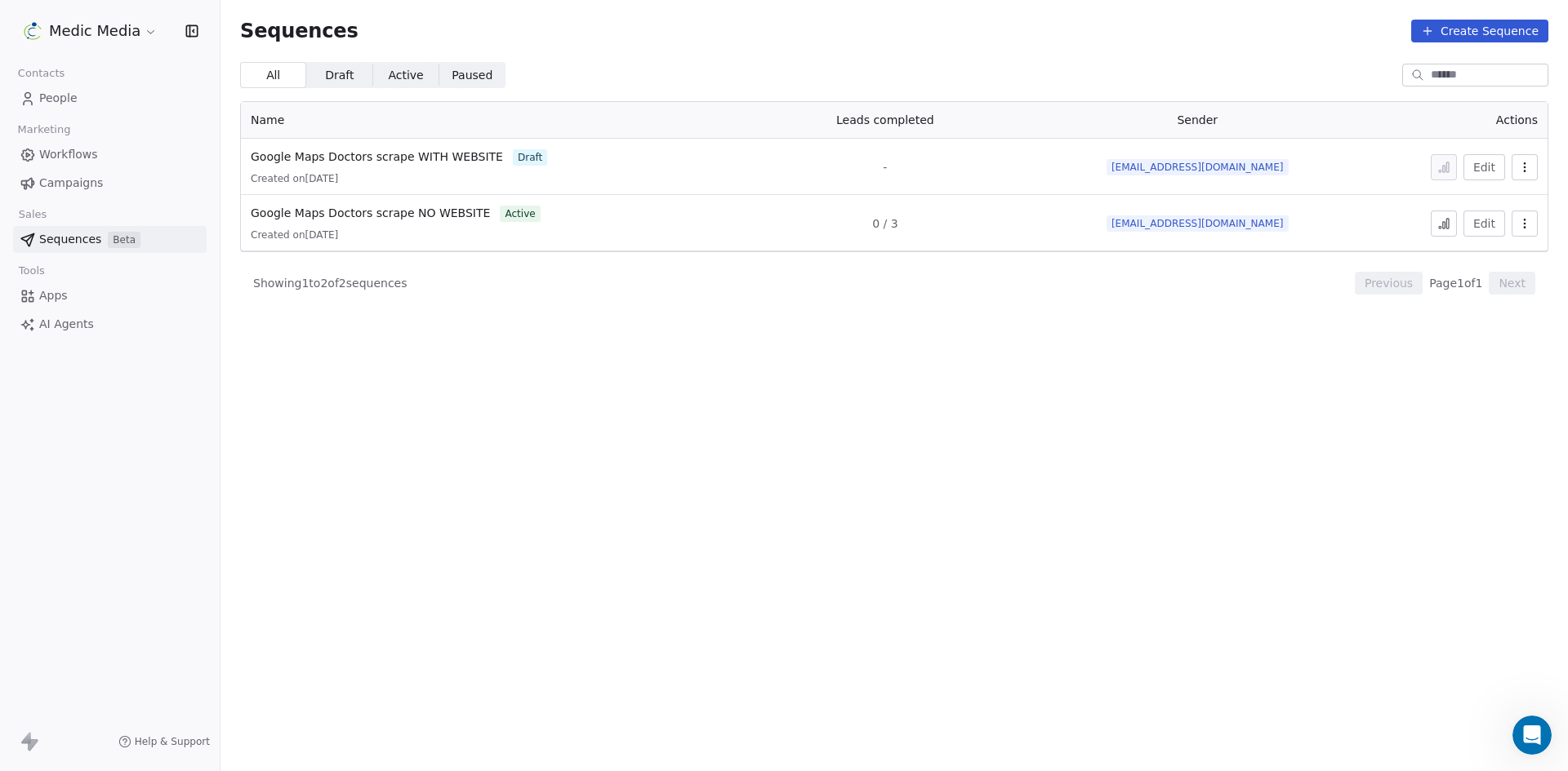
click at [1448, 221] on icon at bounding box center [1443, 223] width 13 height 13
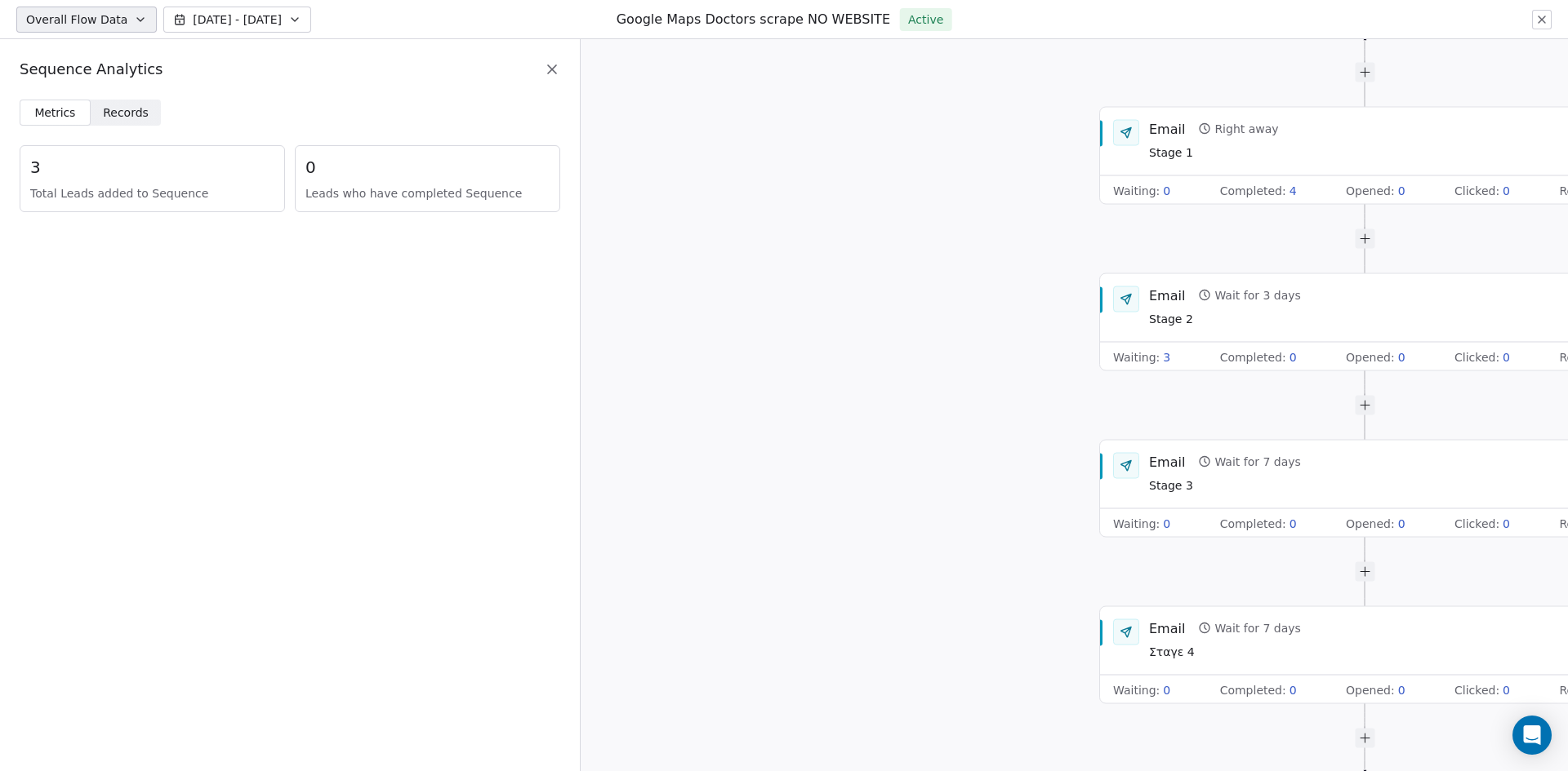
click at [134, 108] on span "Records" at bounding box center [125, 113] width 46 height 17
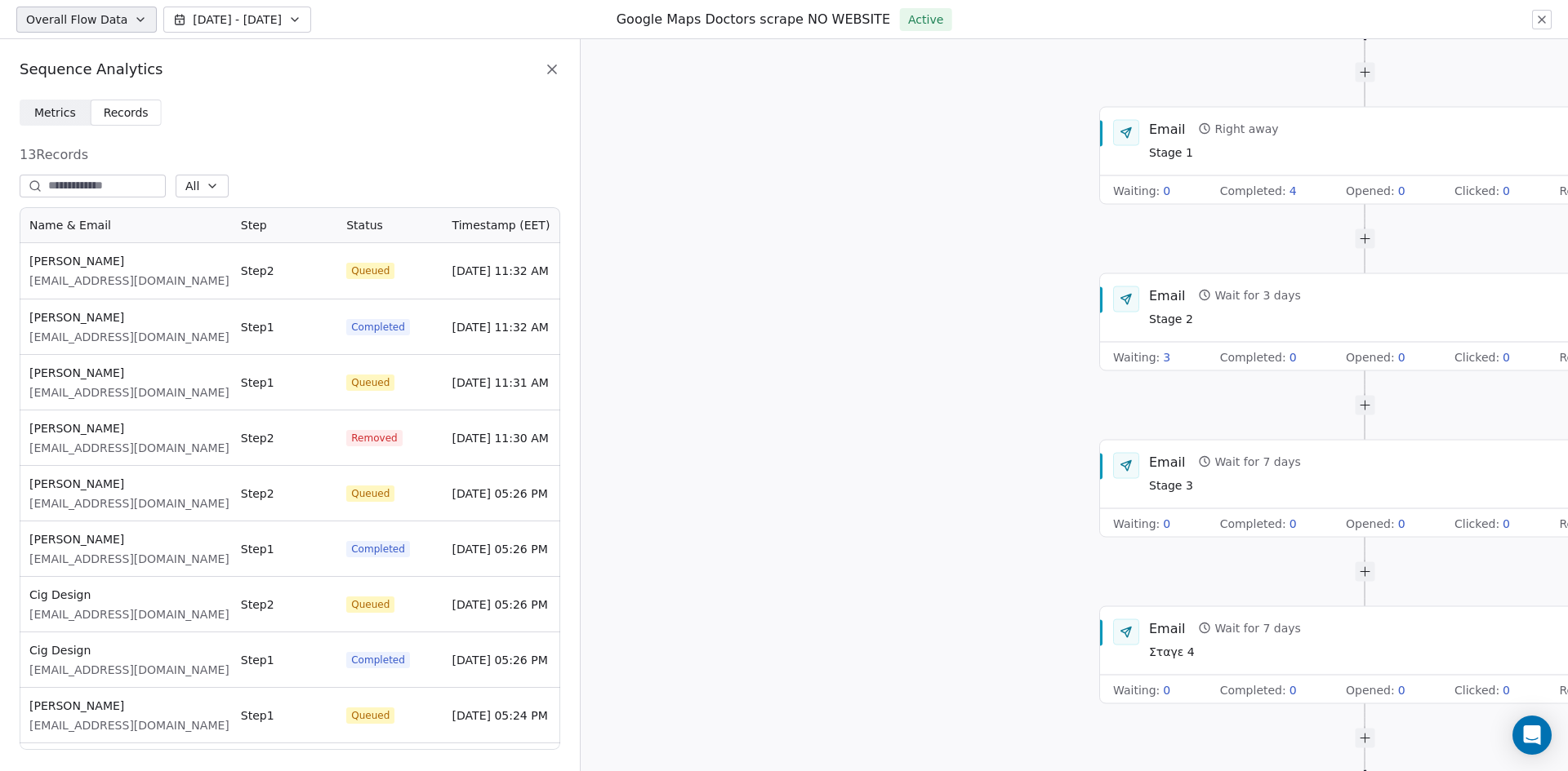
scroll to position [530, 528]
drag, startPoint x: 152, startPoint y: 51, endPoint x: 591, endPoint y: 137, distance: 447.3
click at [591, 137] on div "Start of Sequence Email Right away Stage 1 Waiting : 0 Completed : 4 Opened : 0…" at bounding box center [1074, 405] width 987 height 732
drag, startPoint x: 549, startPoint y: 120, endPoint x: 651, endPoint y: 75, distance: 111.5
click at [651, 75] on div "Start of Sequence Email Right away Stage 1 Waiting : 0 Completed : 4 Opened : 0…" at bounding box center [1074, 405] width 987 height 732
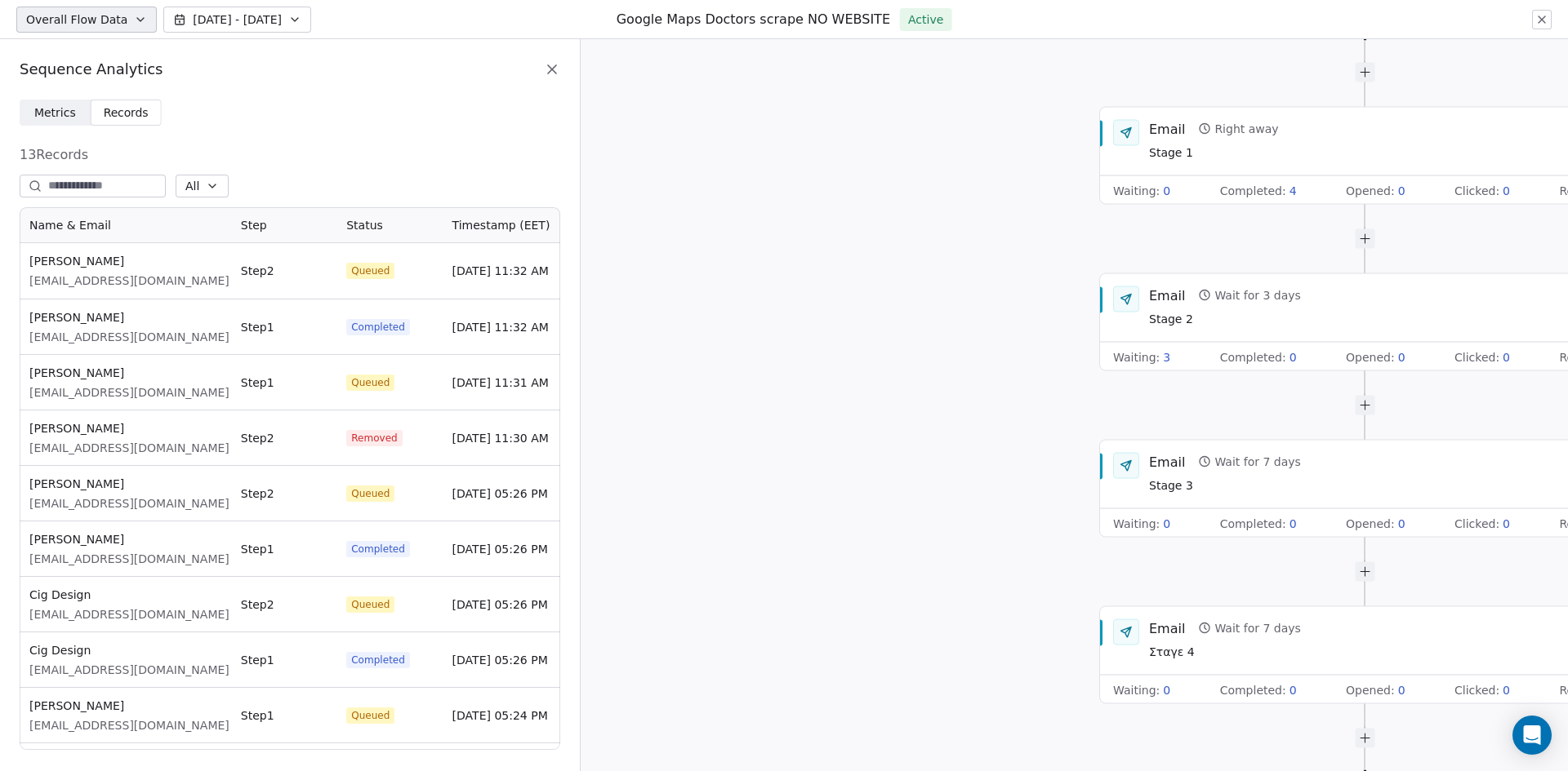
click at [643, 75] on div "Start of Sequence Email Right away Stage 1 Waiting : 0 Completed : 4 Opened : 0…" at bounding box center [1074, 405] width 987 height 732
click at [1542, 15] on icon at bounding box center [1541, 19] width 13 height 13
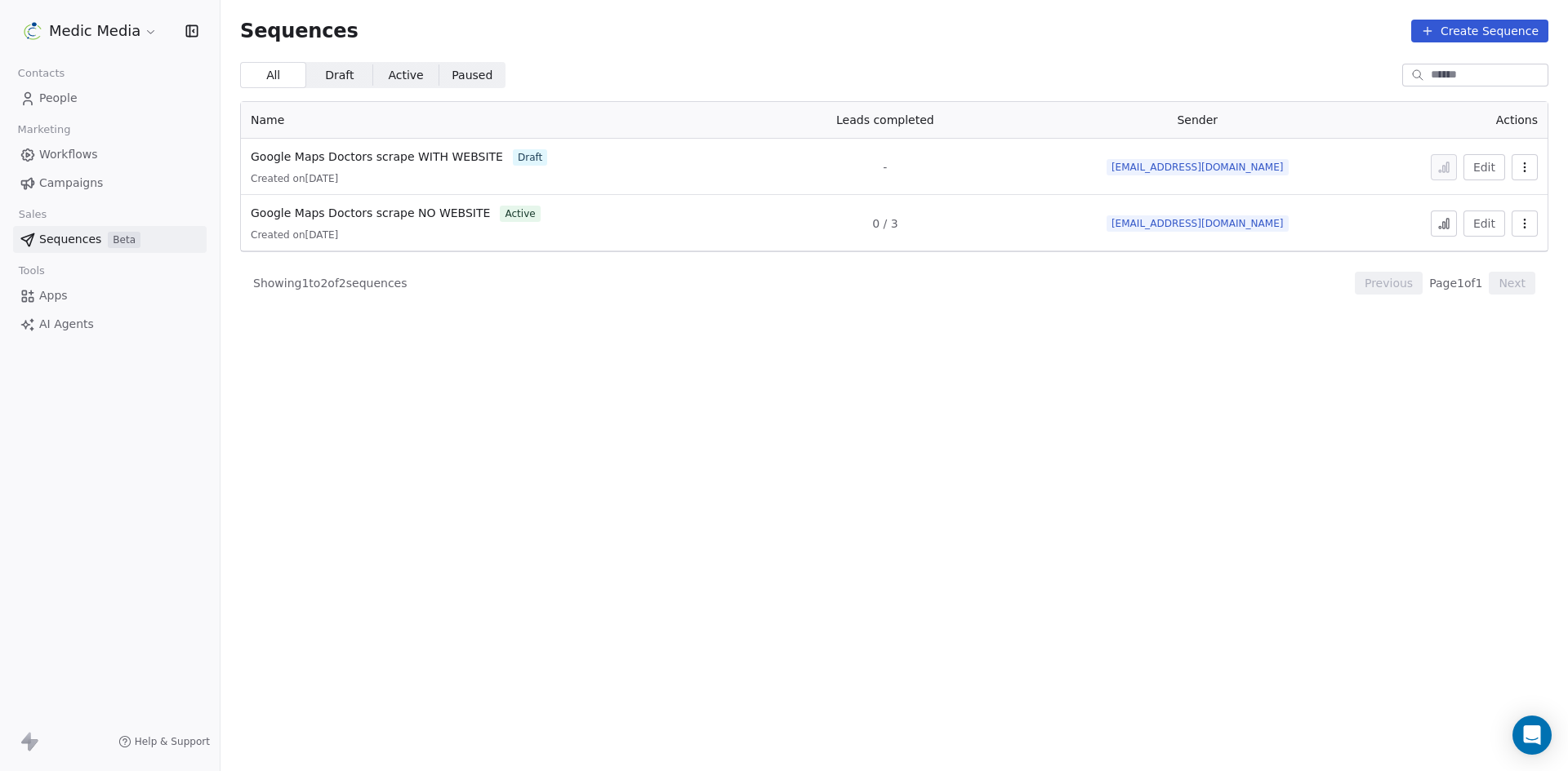
click at [60, 100] on span "People" at bounding box center [58, 98] width 38 height 17
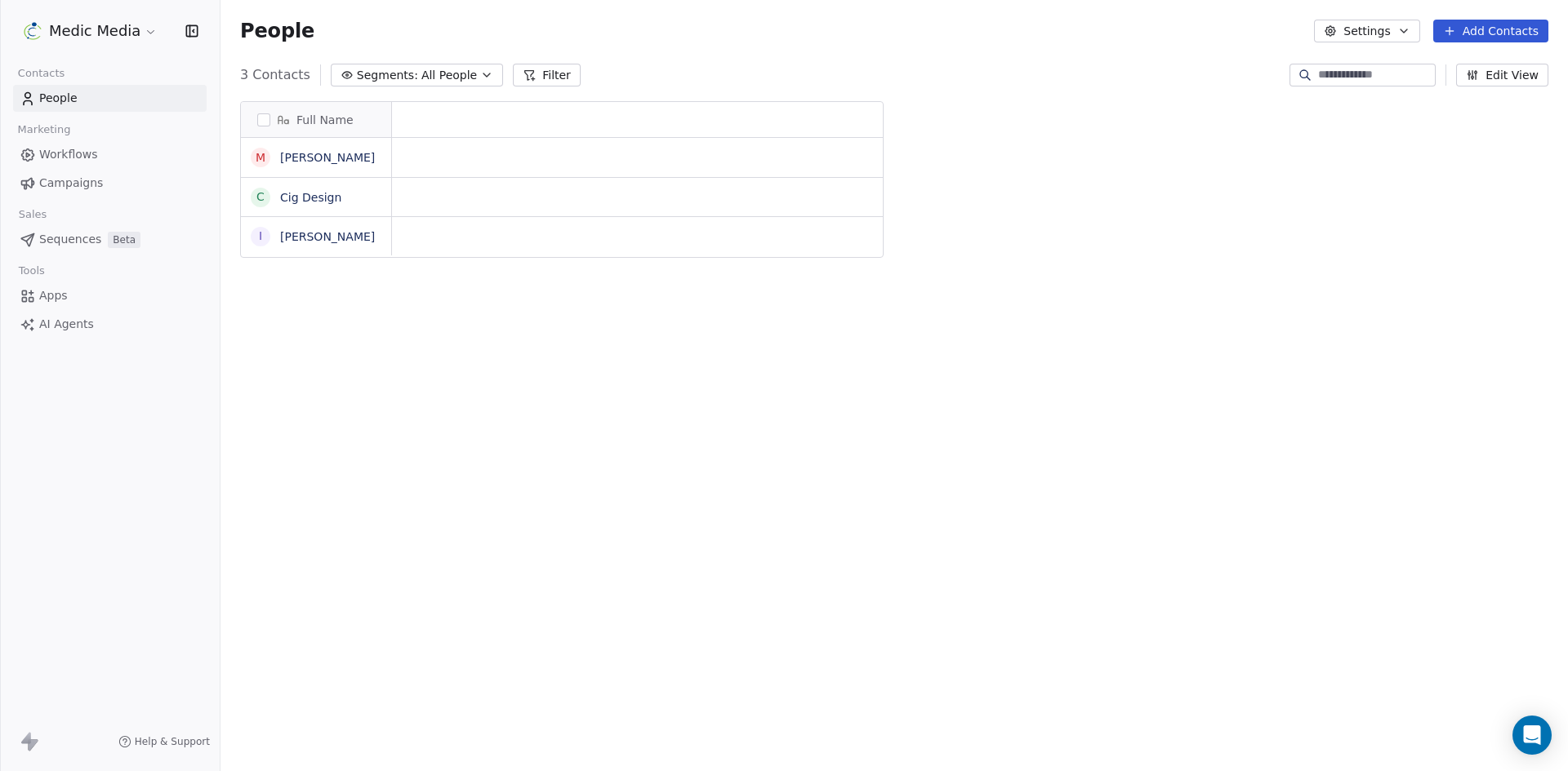
scroll to position [666, 1335]
click at [294, 161] on link "[PERSON_NAME]" at bounding box center [327, 157] width 95 height 13
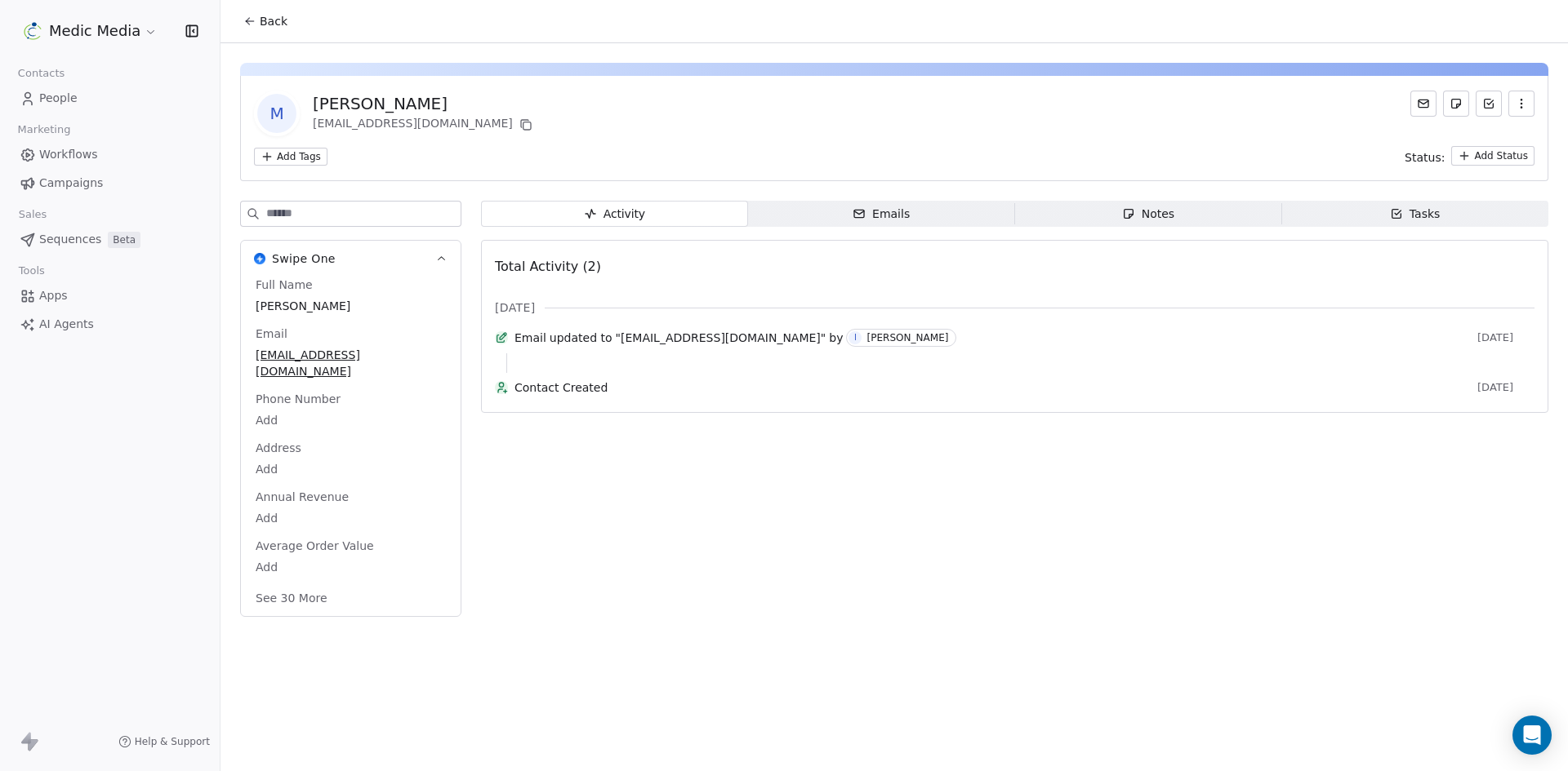
click at [879, 213] on div "Emails" at bounding box center [881, 215] width 57 height 17
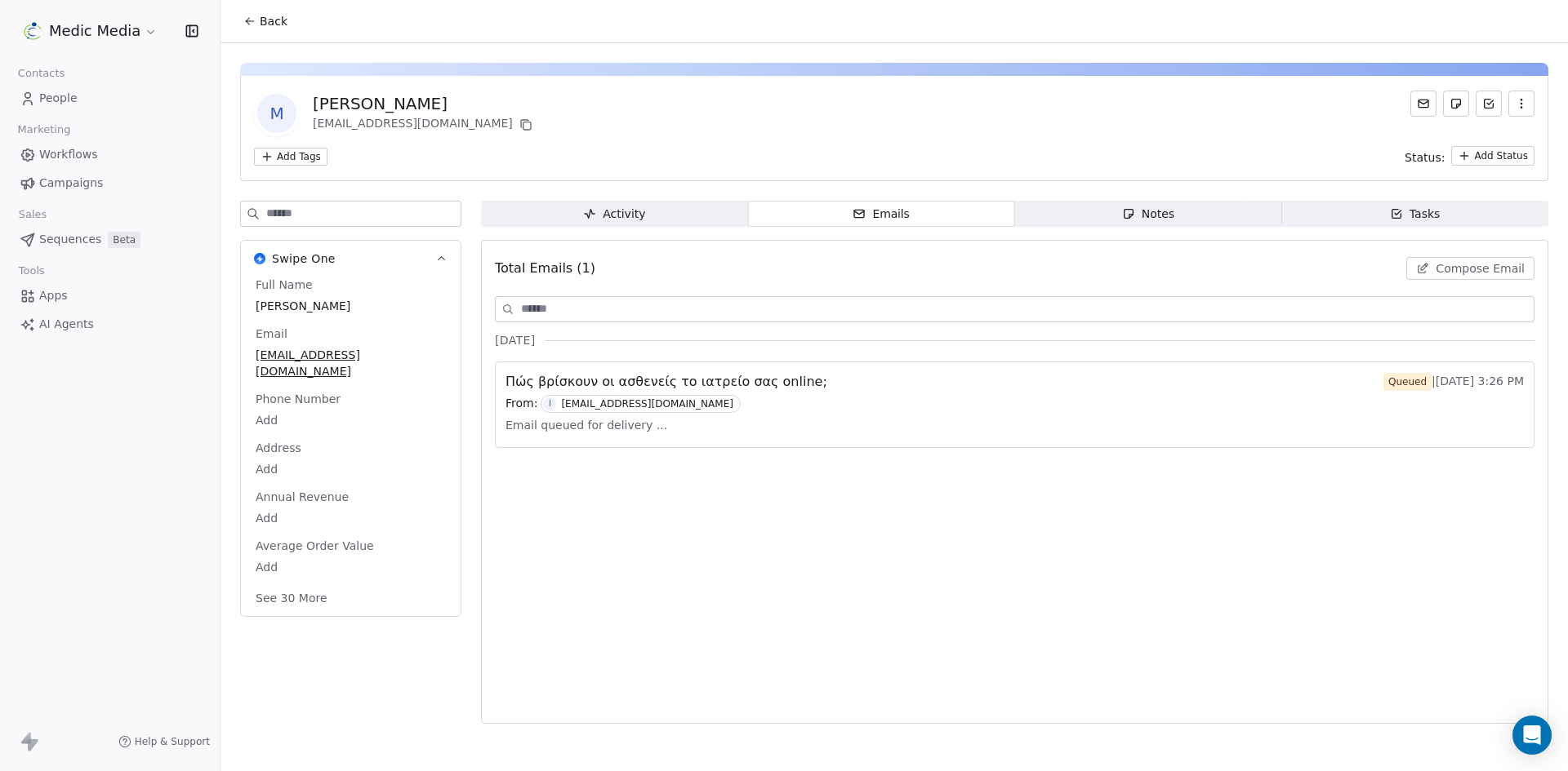
click at [708, 76] on div "M Mariya Yaneva maroyaneva@gmail.com Add Tags Status: Add Status" at bounding box center [894, 128] width 1308 height 105
